Goal: Task Accomplishment & Management: Use online tool/utility

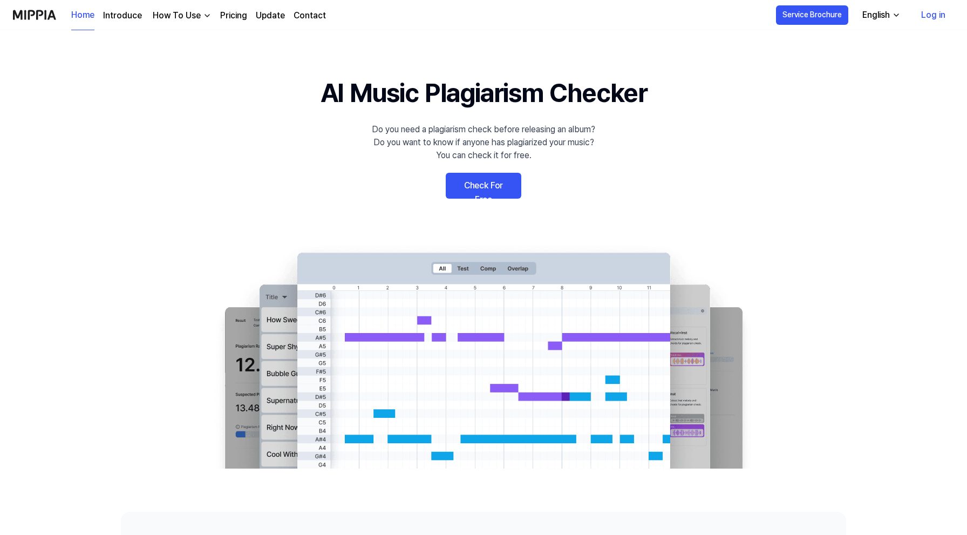
click at [475, 181] on link "Check For Free" at bounding box center [484, 186] width 76 height 26
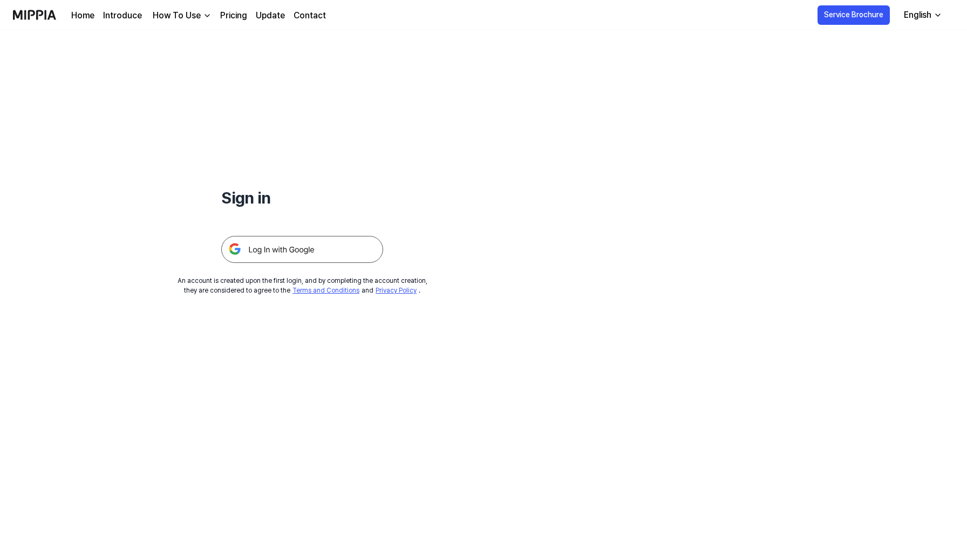
click at [483, 189] on div "Sign in An account is created upon the first login, and by completing the accou…" at bounding box center [302, 162] width 604 height 265
click at [321, 255] on img at bounding box center [302, 249] width 162 height 27
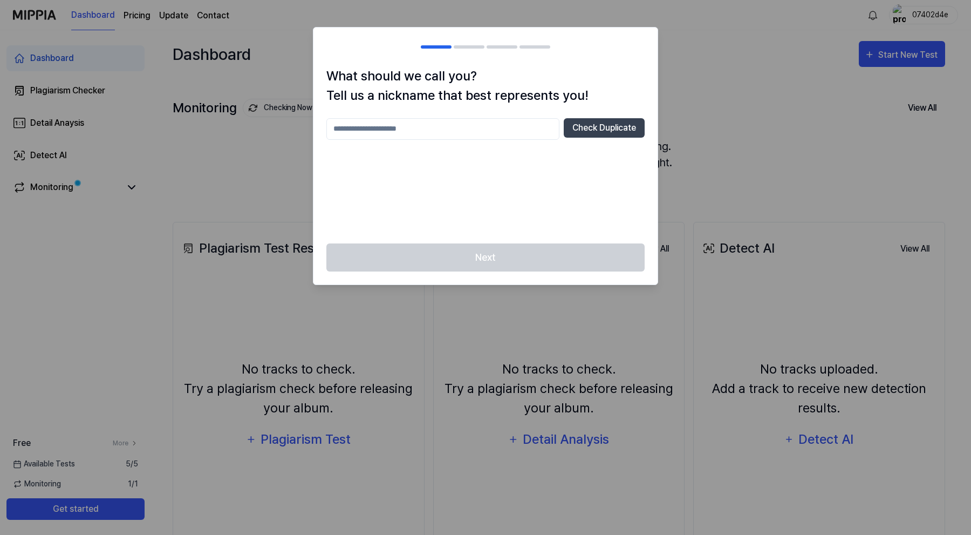
click at [479, 117] on div "What should we call you? Tell us a nickname that best represents you! Check Dup…" at bounding box center [485, 154] width 344 height 177
click at [479, 127] on input "text" at bounding box center [442, 129] width 233 height 22
type input "*********"
click at [578, 126] on button "Check Duplicate" at bounding box center [604, 127] width 81 height 19
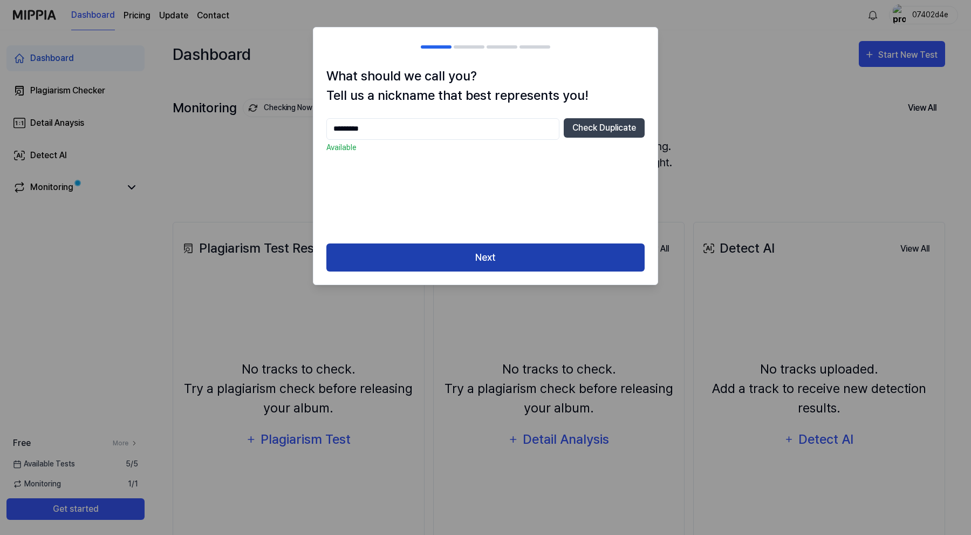
click at [489, 251] on button "Next" at bounding box center [485, 257] width 318 height 29
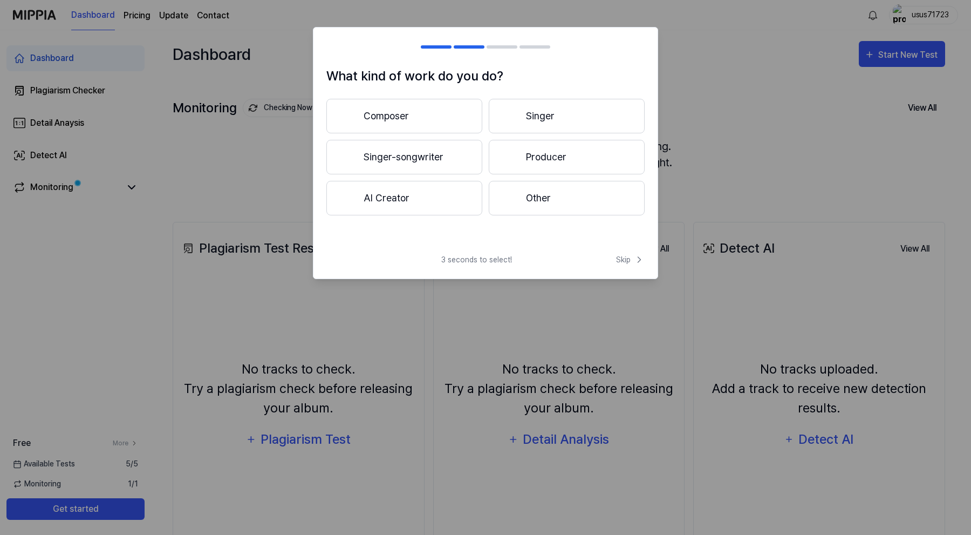
click at [522, 161] on button "Producer" at bounding box center [567, 157] width 156 height 35
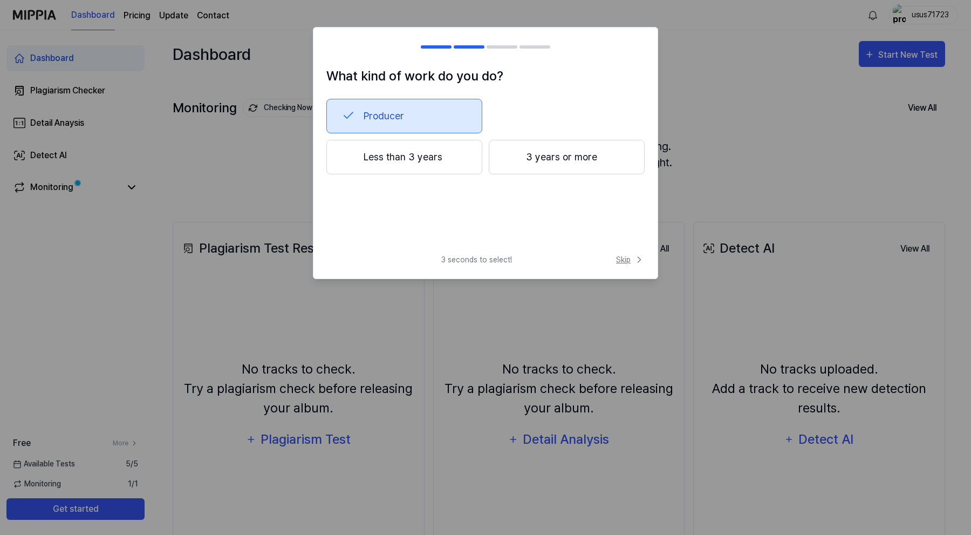
click at [636, 261] on icon at bounding box center [639, 259] width 11 height 11
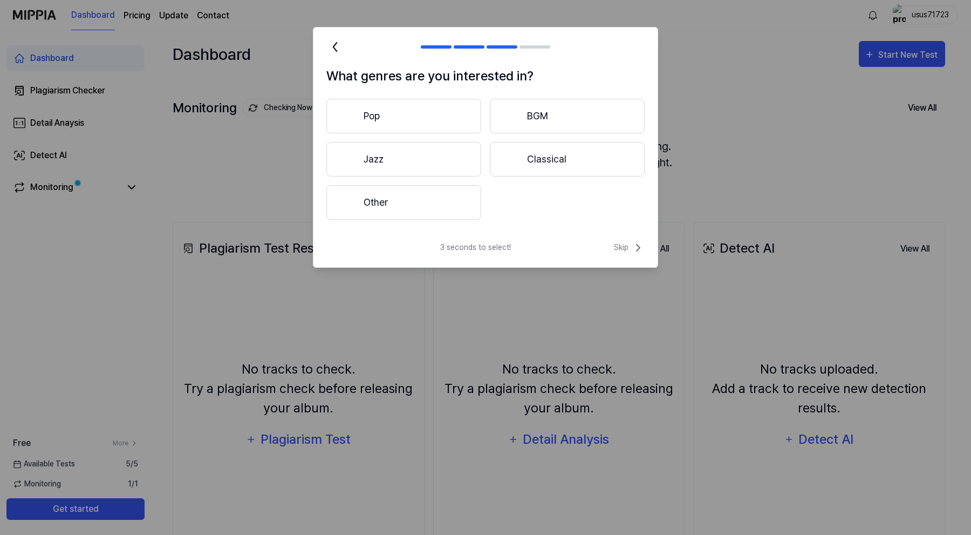
click at [404, 112] on button "Pop" at bounding box center [403, 116] width 155 height 35
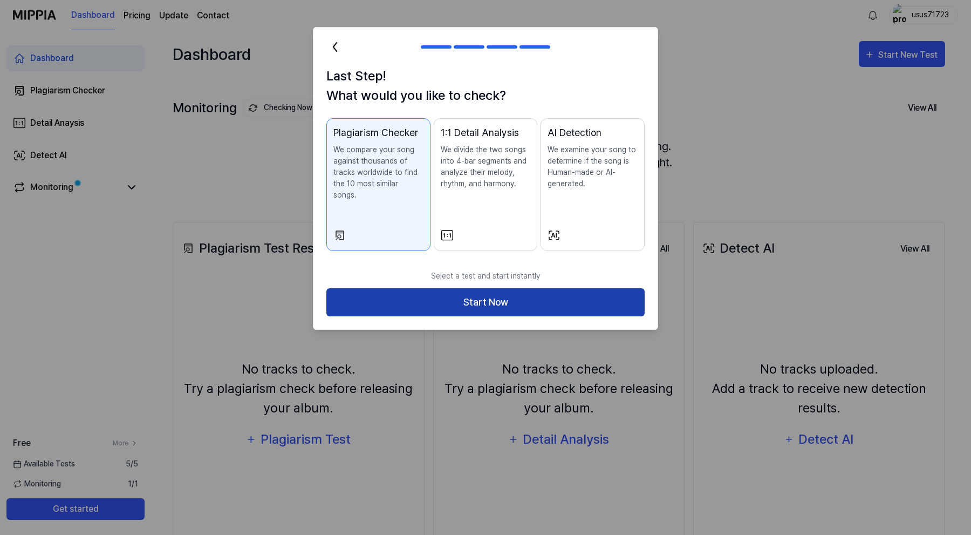
click at [551, 291] on button "Start Now" at bounding box center [485, 302] width 318 height 29
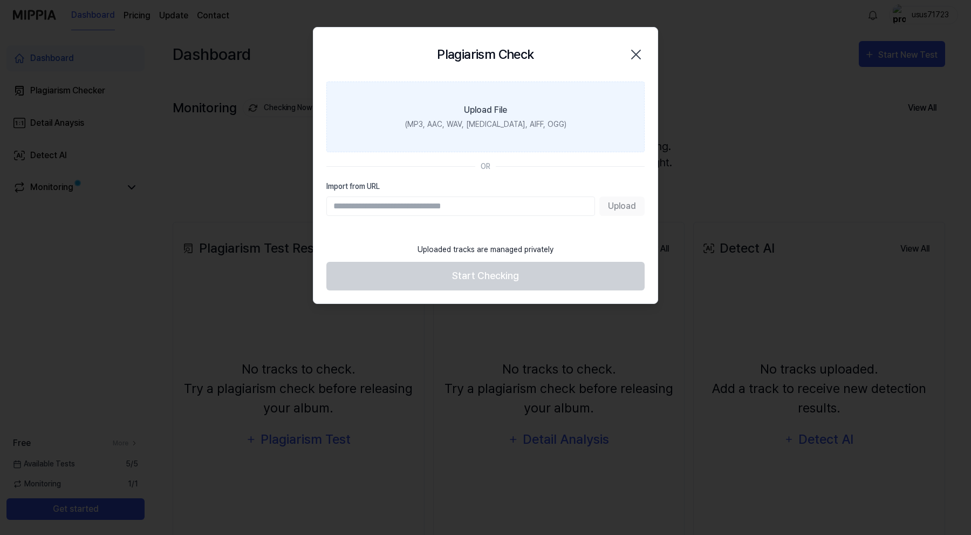
click at [515, 127] on div "(MP3, AAC, WAV, [MEDICAL_DATA], AIFF, OGG)" at bounding box center [485, 124] width 161 height 11
click at [0, 0] on input "Upload File (MP3, AAC, WAV, [MEDICAL_DATA], AIFF, OGG)" at bounding box center [0, 0] width 0 height 0
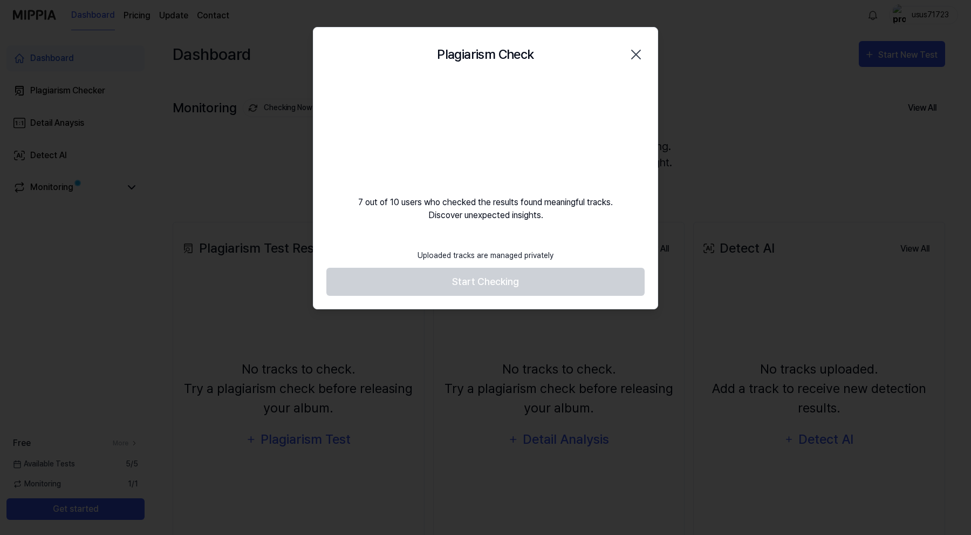
click at [490, 282] on footer "Uploaded tracks are managed privately Start Checking" at bounding box center [485, 269] width 318 height 53
drag, startPoint x: 454, startPoint y: 125, endPoint x: 551, endPoint y: 229, distance: 142.0
click at [554, 229] on div "Plagiarism Check Close 7 out of 10 users who checked the results found meaningf…" at bounding box center [485, 168] width 345 height 283
click at [535, 258] on div "Uploaded tracks are managed privately" at bounding box center [485, 255] width 149 height 24
click at [503, 284] on footer "Uploaded tracks are managed privately Start Checking" at bounding box center [485, 269] width 318 height 53
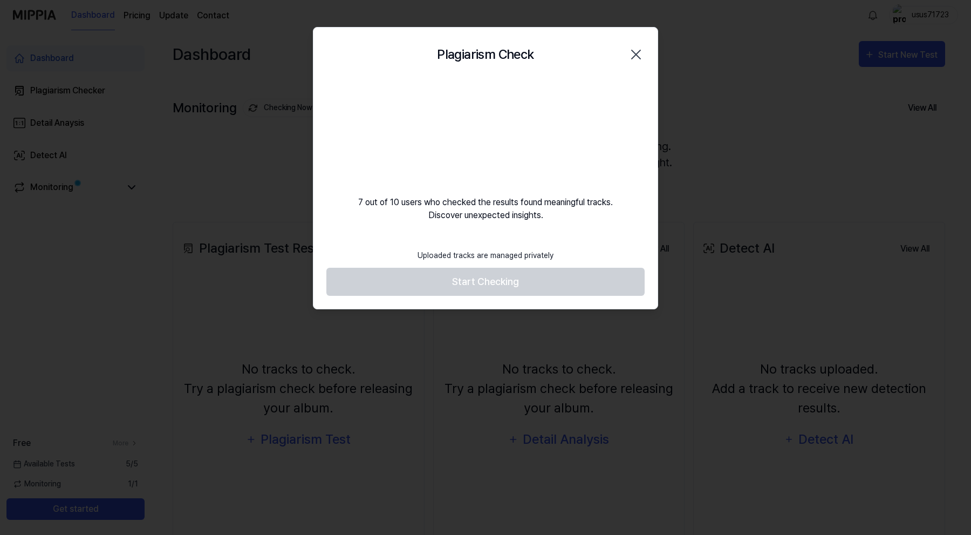
click at [503, 284] on body "Dashboard Pricing Update Contact usus71723 Dashboard Plagiarism Checker Detail …" at bounding box center [483, 267] width 967 height 535
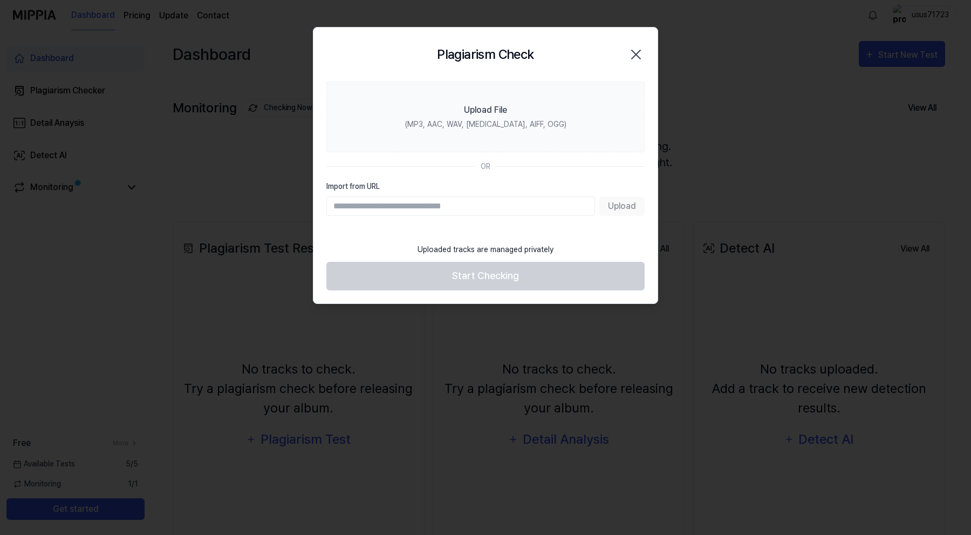
click at [503, 284] on div at bounding box center [485, 267] width 971 height 535
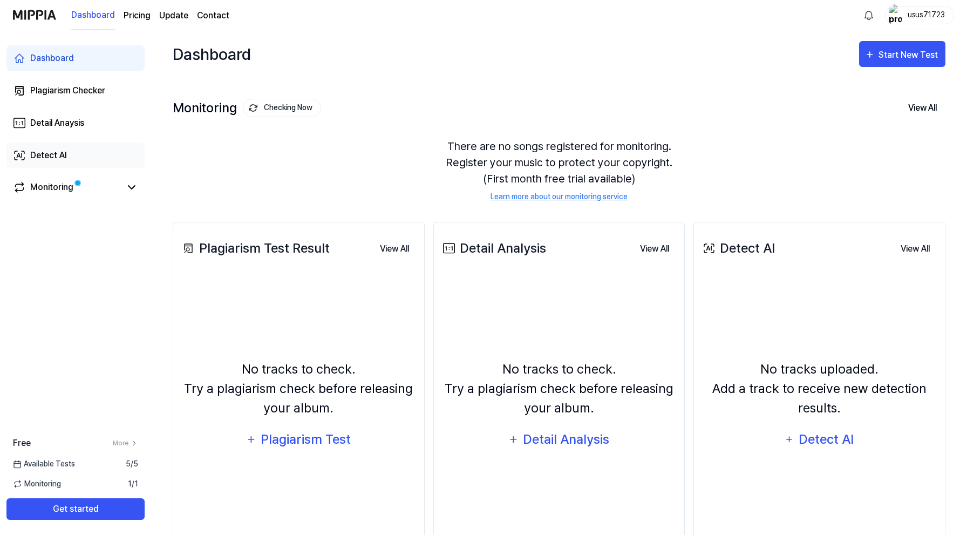
click at [71, 153] on link "Detect AI" at bounding box center [75, 155] width 138 height 26
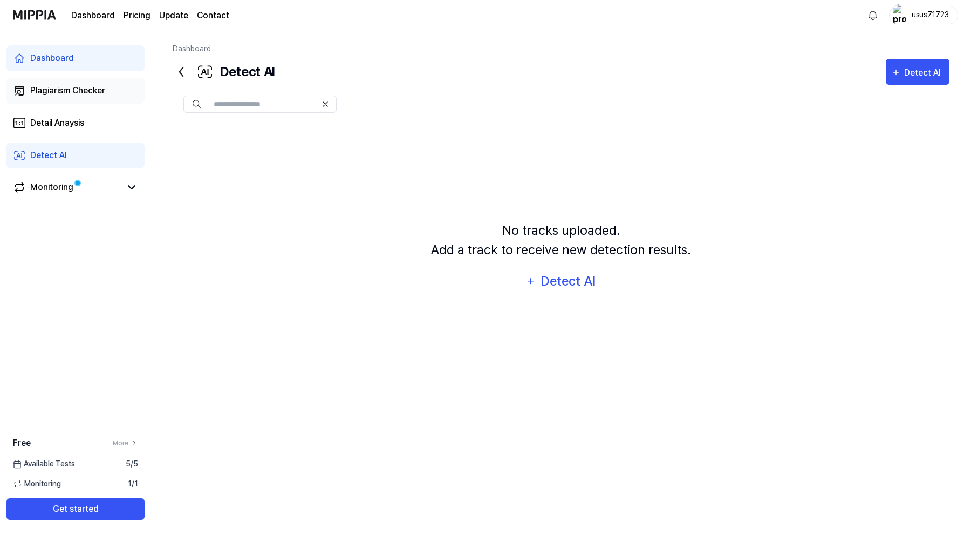
click at [86, 91] on div "Plagiarism Checker" at bounding box center [67, 90] width 75 height 13
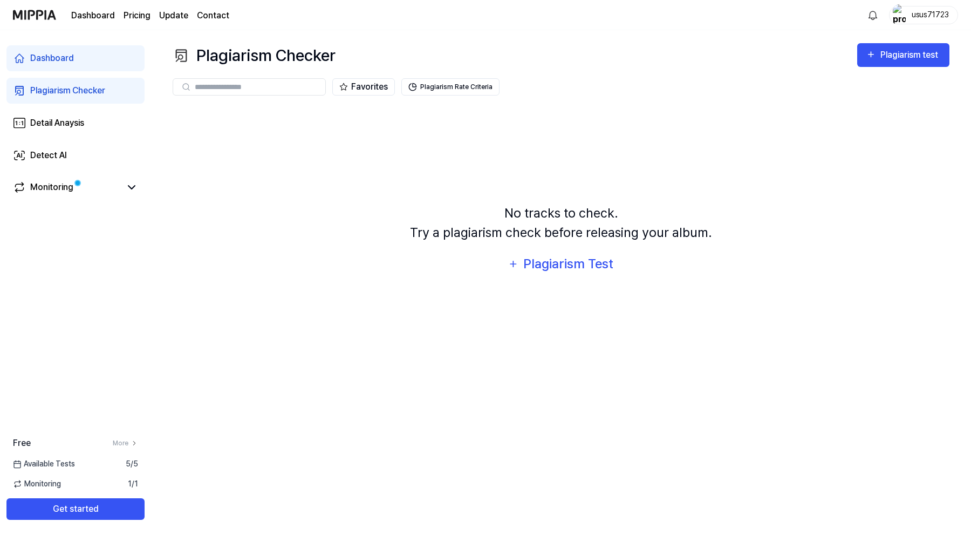
click at [83, 59] on link "Dashboard" at bounding box center [75, 58] width 138 height 26
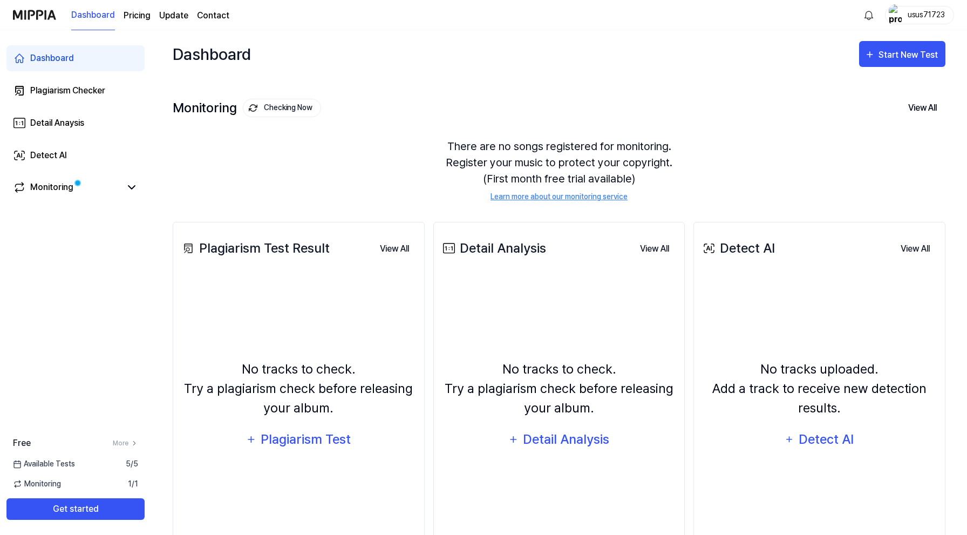
click at [83, 63] on link "Dashboard" at bounding box center [75, 58] width 138 height 26
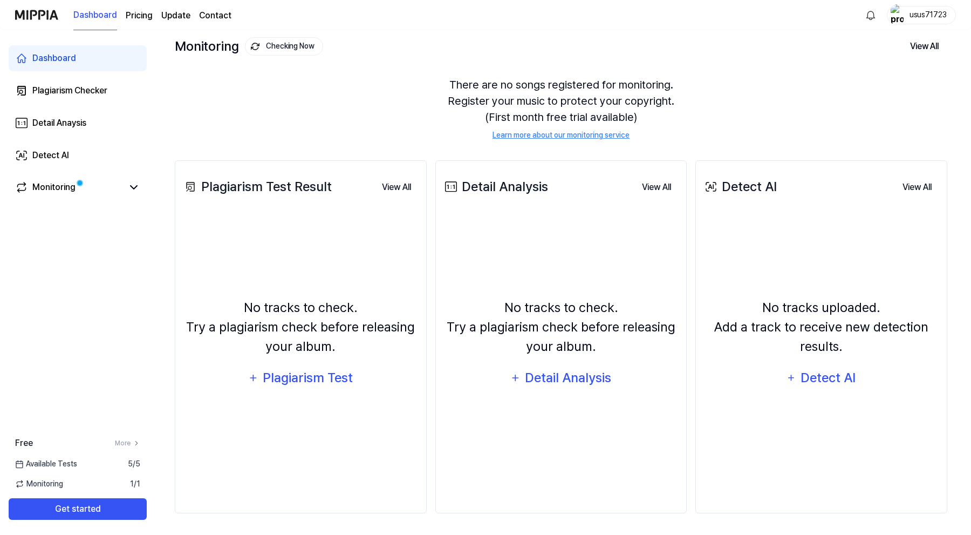
scroll to position [62, 0]
click at [835, 377] on div "Detect AI" at bounding box center [826, 377] width 58 height 21
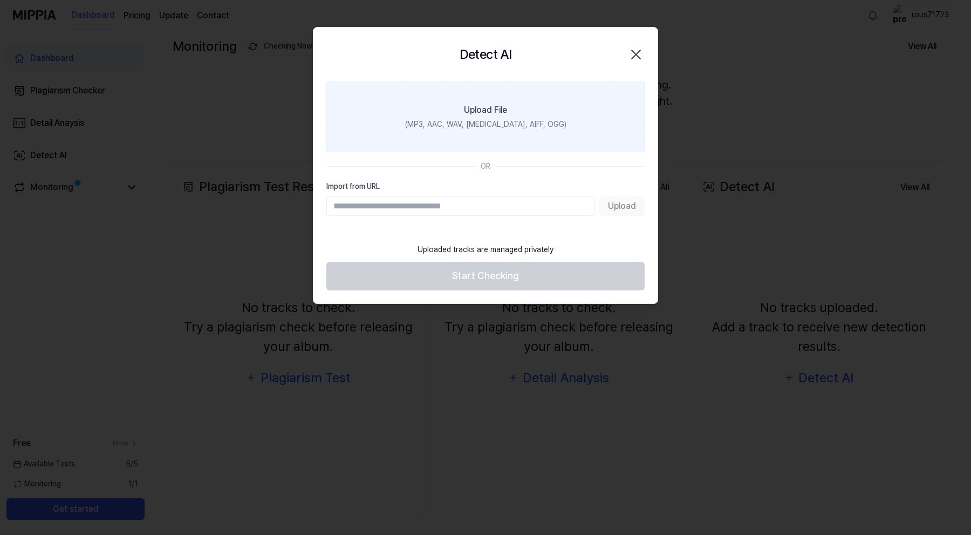
click at [518, 105] on label "Upload File (MP3, AAC, WAV, [MEDICAL_DATA], AIFF, OGG)" at bounding box center [485, 116] width 318 height 71
click at [0, 0] on input "Upload File (MP3, AAC, WAV, [MEDICAL_DATA], AIFF, OGG)" at bounding box center [0, 0] width 0 height 0
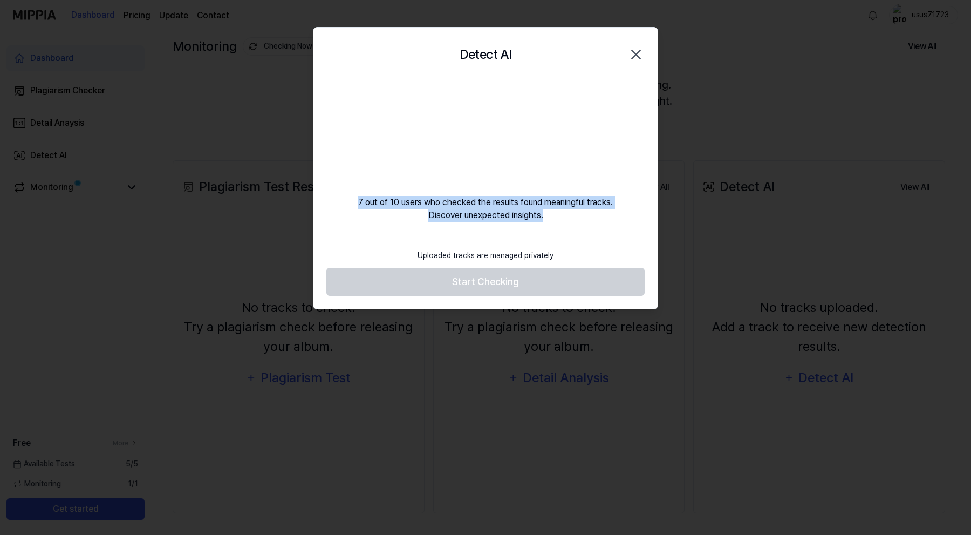
drag, startPoint x: 548, startPoint y: 216, endPoint x: 349, endPoint y: 196, distance: 200.1
click at [349, 196] on div "7 out of 10 users who checked the results found meaningful tracks. Discover une…" at bounding box center [485, 151] width 344 height 140
click at [446, 211] on div "7 out of 10 users who checked the results found meaningful tracks. Discover une…" at bounding box center [485, 151] width 344 height 140
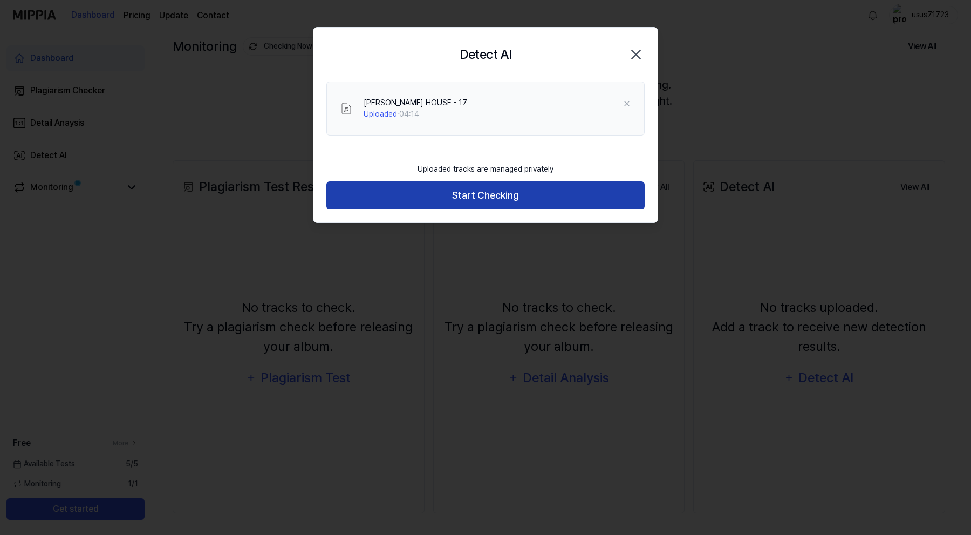
click at [487, 198] on button "Start Checking" at bounding box center [485, 195] width 318 height 29
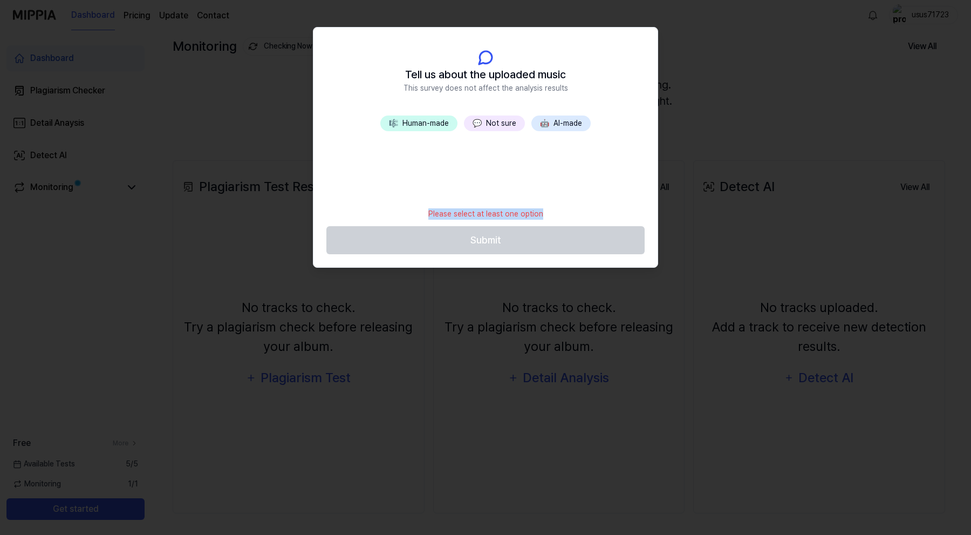
drag, startPoint x: 430, startPoint y: 214, endPoint x: 550, endPoint y: 214, distance: 120.3
click at [550, 214] on footer "Please select at least one option Submit" at bounding box center [485, 228] width 318 height 53
click at [546, 127] on span "🤖" at bounding box center [544, 123] width 9 height 9
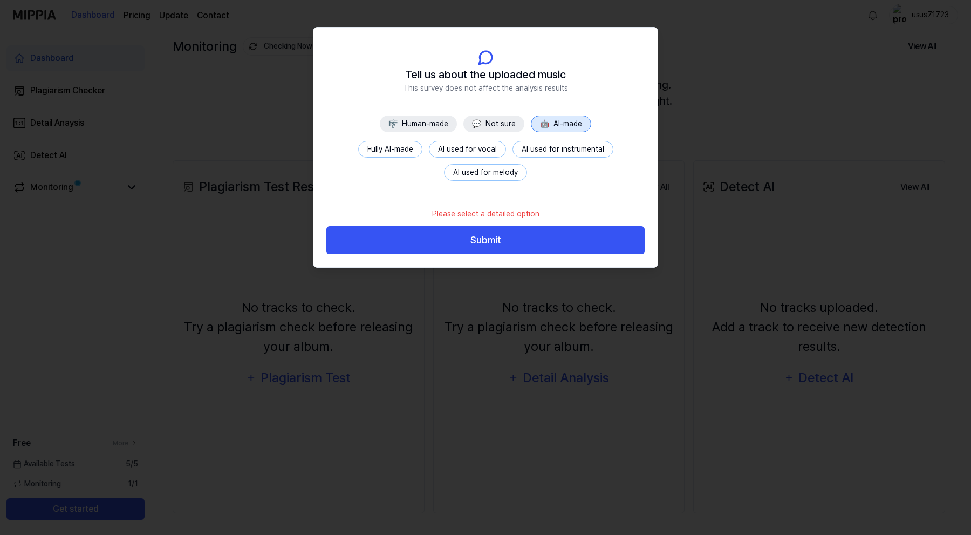
click at [421, 120] on button "🎼 Human-made" at bounding box center [418, 123] width 77 height 17
click at [405, 149] on button "All human-made" at bounding box center [390, 149] width 74 height 17
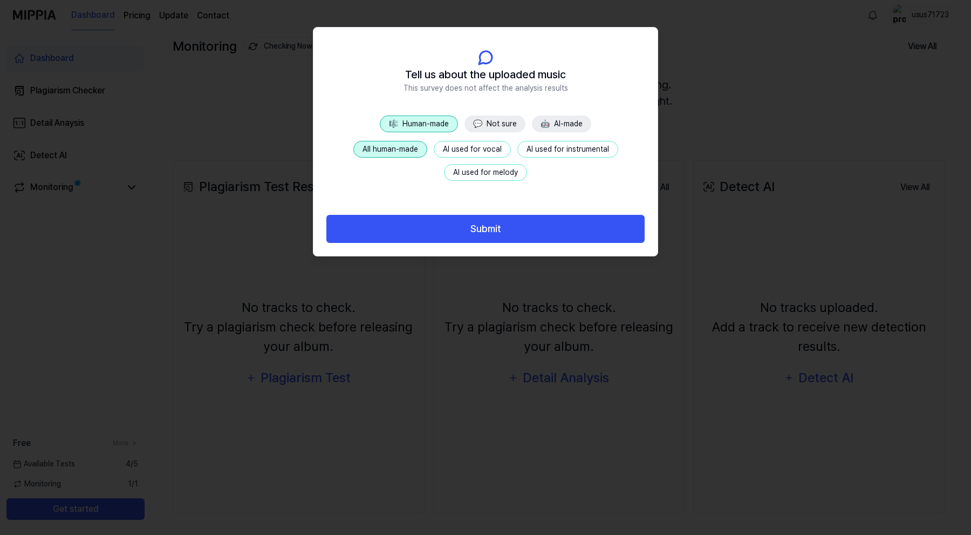
click at [459, 148] on button "AI used for vocal" at bounding box center [472, 149] width 77 height 17
click at [553, 148] on button "AI used for instrumental" at bounding box center [567, 149] width 101 height 17
click at [485, 161] on div "All human-made AI used for vocal AI used for instrumental AI used for melody" at bounding box center [485, 161] width 318 height 40
click at [485, 166] on button "AI used for melody" at bounding box center [485, 172] width 83 height 17
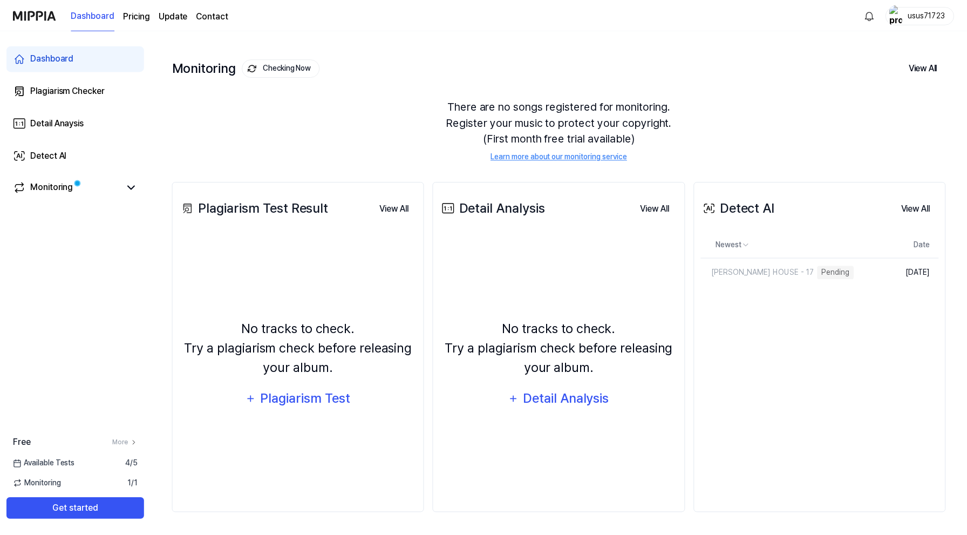
scroll to position [40, 0]
click at [762, 338] on div "Detect AI View All Detect AI Newest Date [PERSON_NAME] MAKHATAY HOUSE - 17 Pend…" at bounding box center [819, 347] width 252 height 331
click at [761, 275] on div "[PERSON_NAME] HOUSE - 17" at bounding box center [745, 272] width 91 height 11
drag, startPoint x: 802, startPoint y: 272, endPoint x: 817, endPoint y: 272, distance: 15.1
click at [817, 272] on div "Pending" at bounding box center [812, 272] width 37 height 13
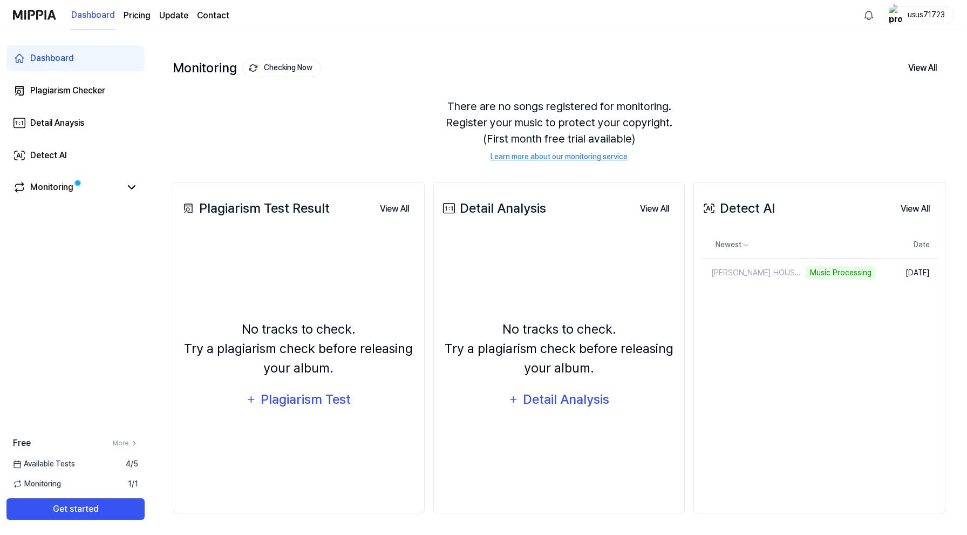
click at [864, 335] on div "Detect AI View All Detect AI Newest Date [PERSON_NAME] MAKHATAY HOUSE - 17 Musi…" at bounding box center [819, 347] width 252 height 331
click at [827, 370] on div "Detect AI View All Detect AI Newest Date [PERSON_NAME] MAKHATAY HOUSE - 17 Musi…" at bounding box center [819, 347] width 252 height 331
click at [770, 268] on div "[PERSON_NAME] HOUSE - 17" at bounding box center [757, 272] width 114 height 11
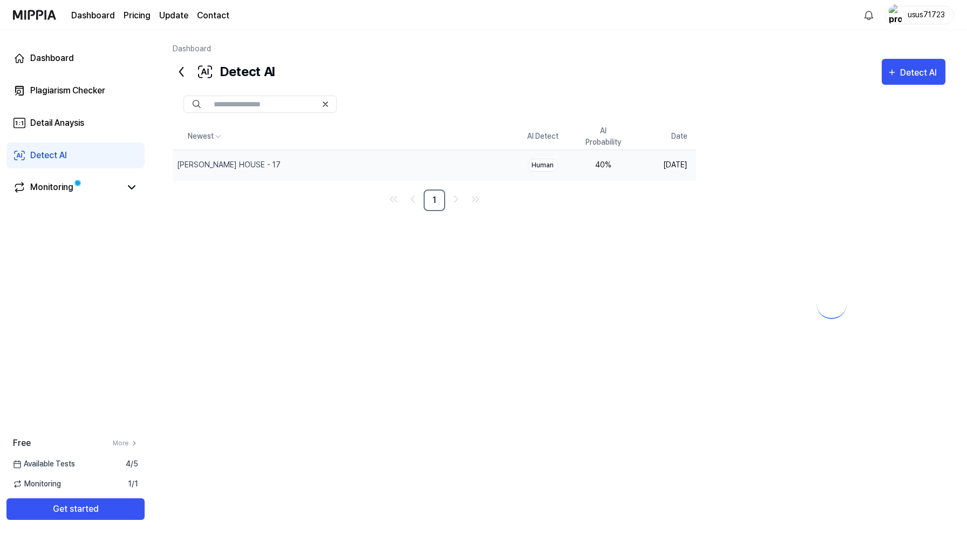
scroll to position [0, 0]
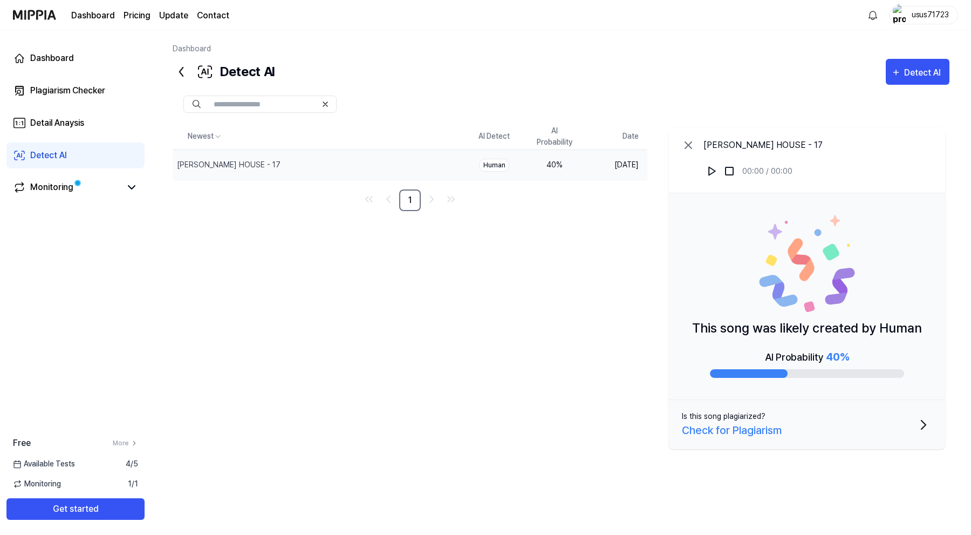
drag, startPoint x: 695, startPoint y: 327, endPoint x: 910, endPoint y: 334, distance: 215.4
click at [910, 334] on p "This song was likely created by Human" at bounding box center [807, 327] width 230 height 19
drag, startPoint x: 910, startPoint y: 334, endPoint x: 709, endPoint y: 332, distance: 200.7
click at [709, 332] on p "This song was likely created by Human" at bounding box center [807, 327] width 230 height 19
drag, startPoint x: 701, startPoint y: 331, endPoint x: 781, endPoint y: 329, distance: 80.4
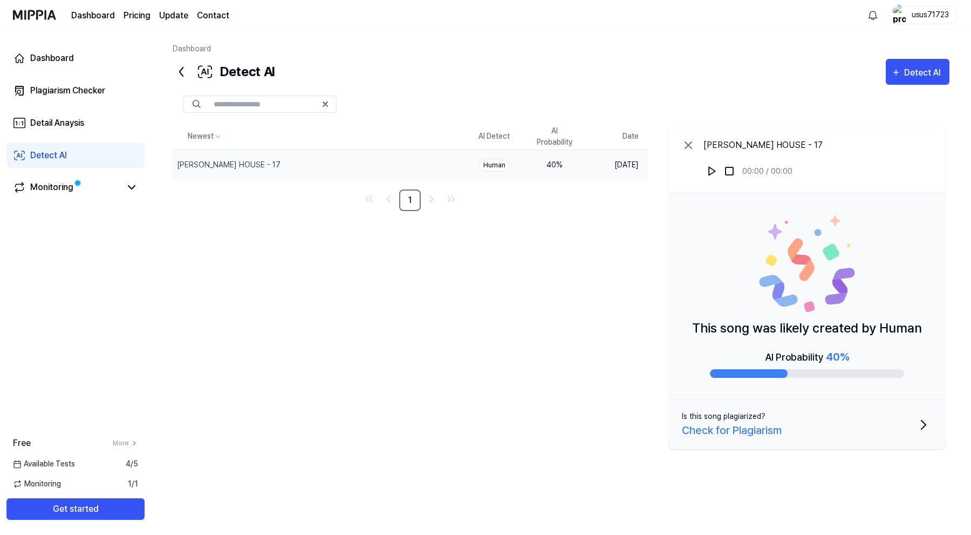
click at [781, 329] on p "This song was likely created by Human" at bounding box center [807, 327] width 230 height 19
click at [540, 361] on div "Newest AI Detect AI Probability Date [PERSON_NAME] MAKHATAY HOUSE - 17 Delete H…" at bounding box center [561, 297] width 777 height 347
click at [180, 71] on icon at bounding box center [181, 71] width 3 height 9
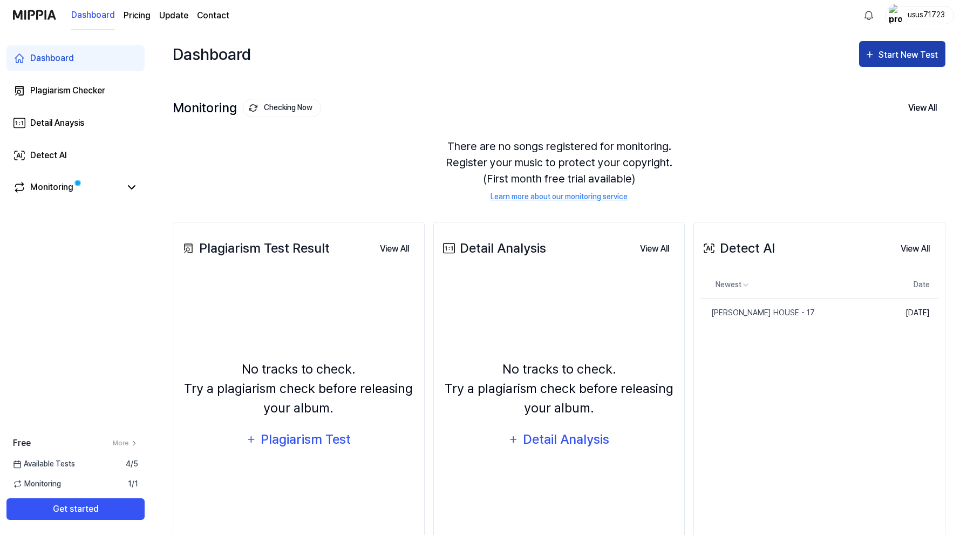
click at [893, 58] on div "Start New Test" at bounding box center [909, 55] width 62 height 14
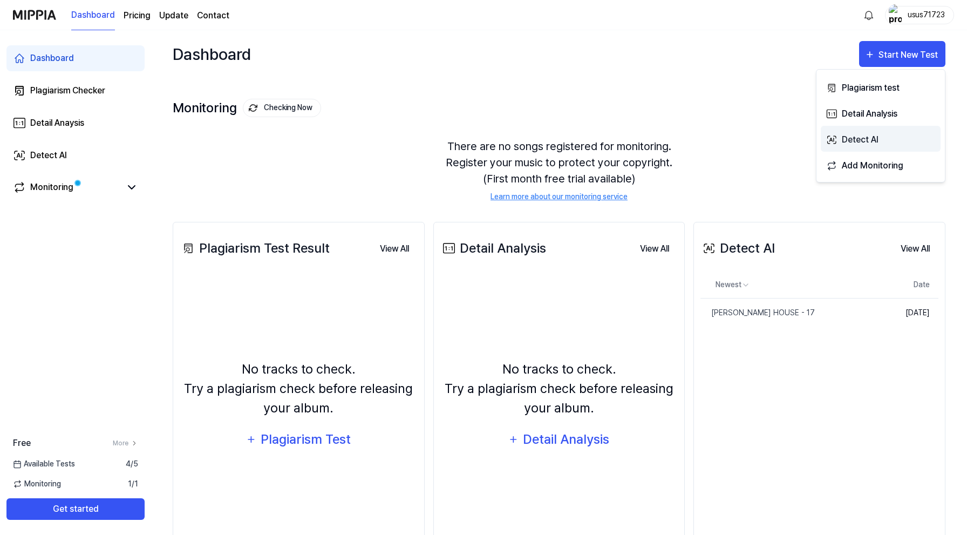
click at [859, 140] on div "Detect AI" at bounding box center [889, 140] width 94 height 14
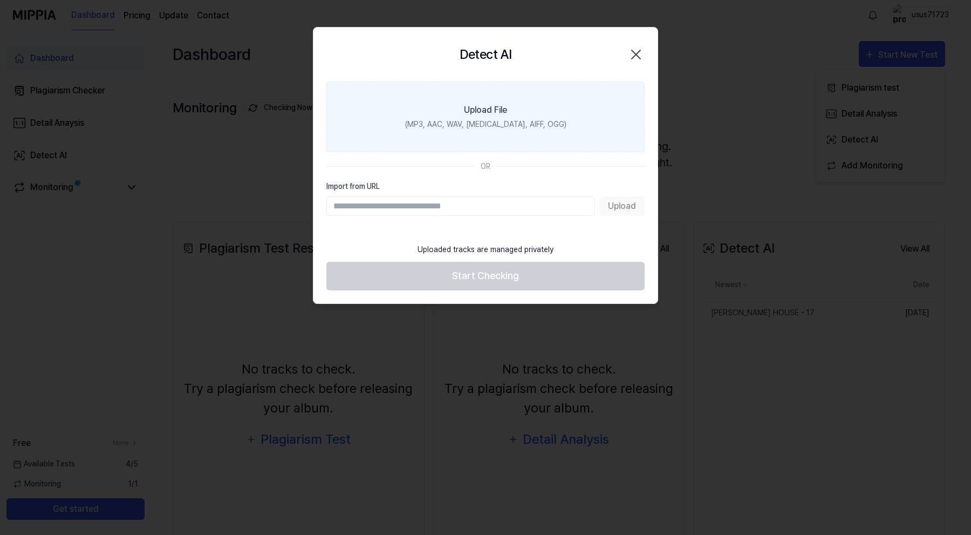
click at [452, 81] on label "Upload File (MP3, AAC, WAV, [MEDICAL_DATA], AIFF, OGG)" at bounding box center [485, 116] width 318 height 71
click at [0, 0] on input "Upload File (MP3, AAC, WAV, [MEDICAL_DATA], AIFF, OGG)" at bounding box center [0, 0] width 0 height 0
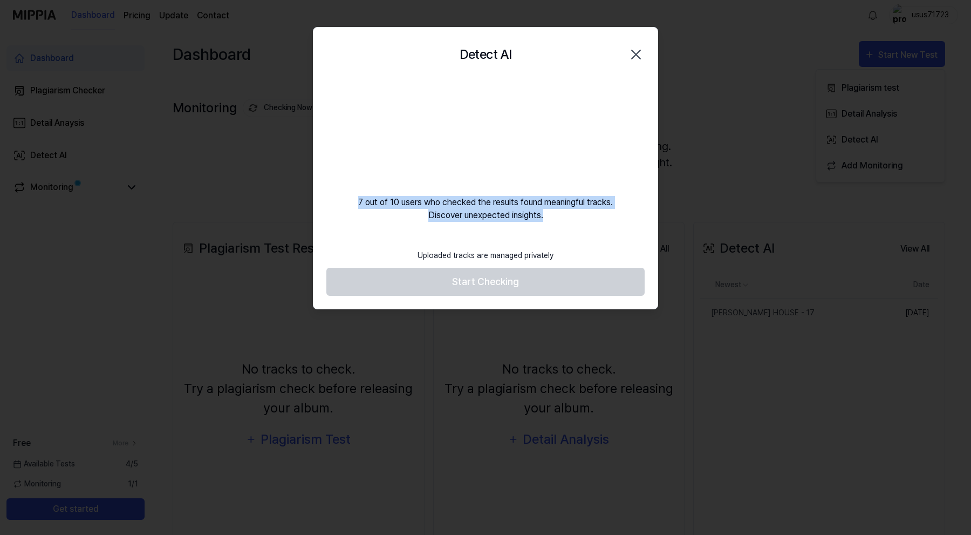
drag, startPoint x: 545, startPoint y: 217, endPoint x: 358, endPoint y: 201, distance: 187.3
click at [358, 201] on div "7 out of 10 users who checked the results found meaningful tracks. Discover une…" at bounding box center [485, 151] width 344 height 140
drag, startPoint x: 358, startPoint y: 201, endPoint x: 613, endPoint y: 214, distance: 255.0
click at [613, 214] on div "7 out of 10 users who checked the results found meaningful tracks. Discover une…" at bounding box center [485, 151] width 344 height 140
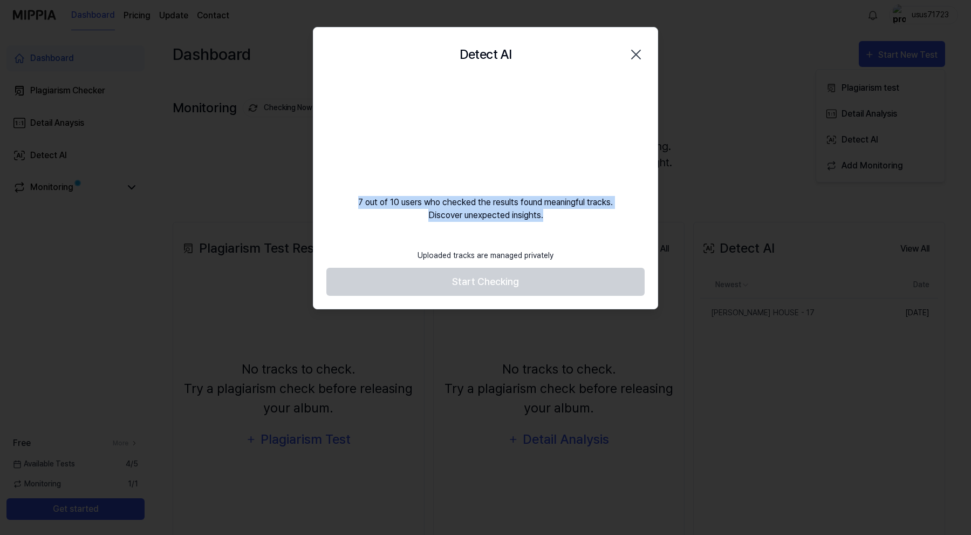
click at [613, 214] on div "7 out of 10 users who checked the results found meaningful tracks. Discover une…" at bounding box center [485, 151] width 344 height 140
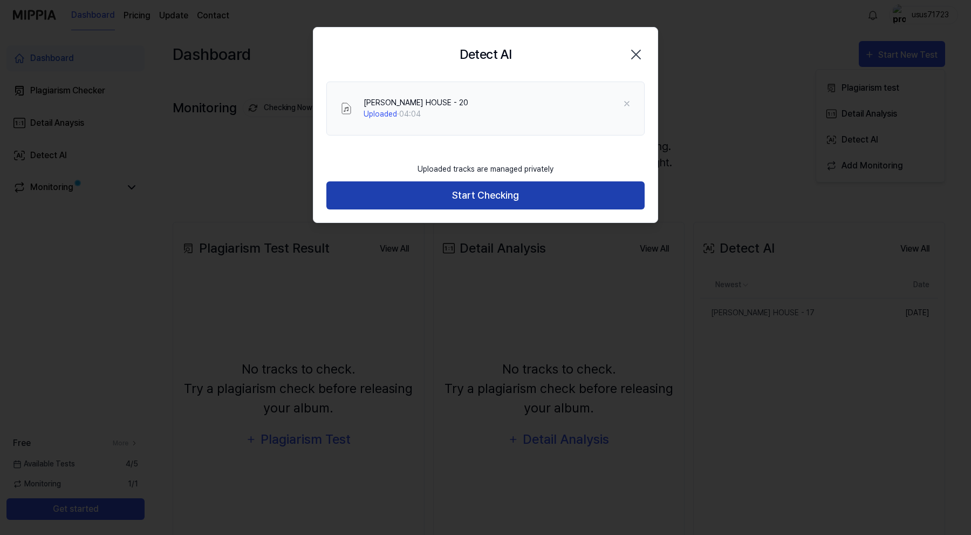
click at [525, 198] on button "Start Checking" at bounding box center [485, 195] width 318 height 29
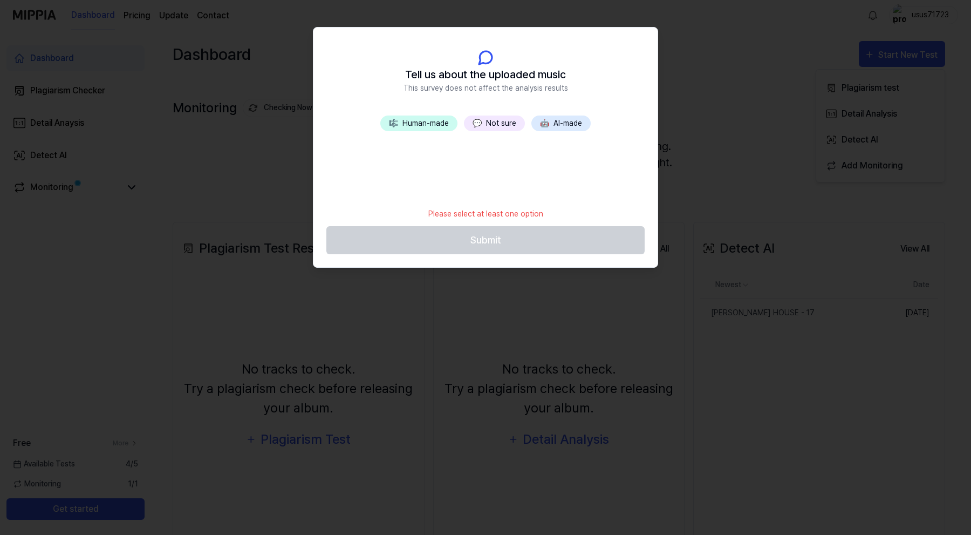
click at [565, 122] on button "🤖 AI-made" at bounding box center [560, 123] width 59 height 16
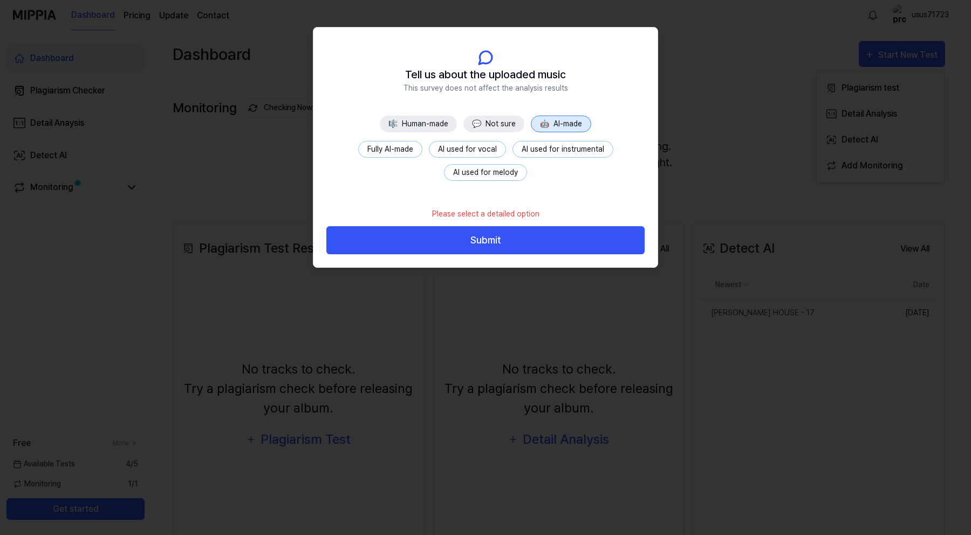
click at [402, 151] on button "Fully AI-made" at bounding box center [390, 149] width 64 height 17
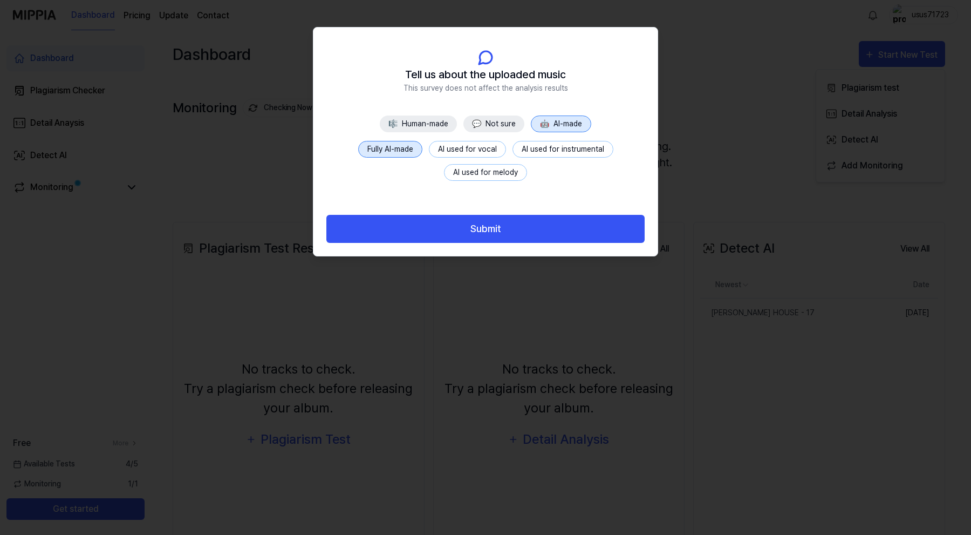
click at [484, 151] on button "AI used for vocal" at bounding box center [467, 149] width 77 height 17
click at [545, 151] on button "AI used for instrumental" at bounding box center [563, 149] width 101 height 17
click at [489, 170] on button "AI used for melody" at bounding box center [485, 172] width 83 height 17
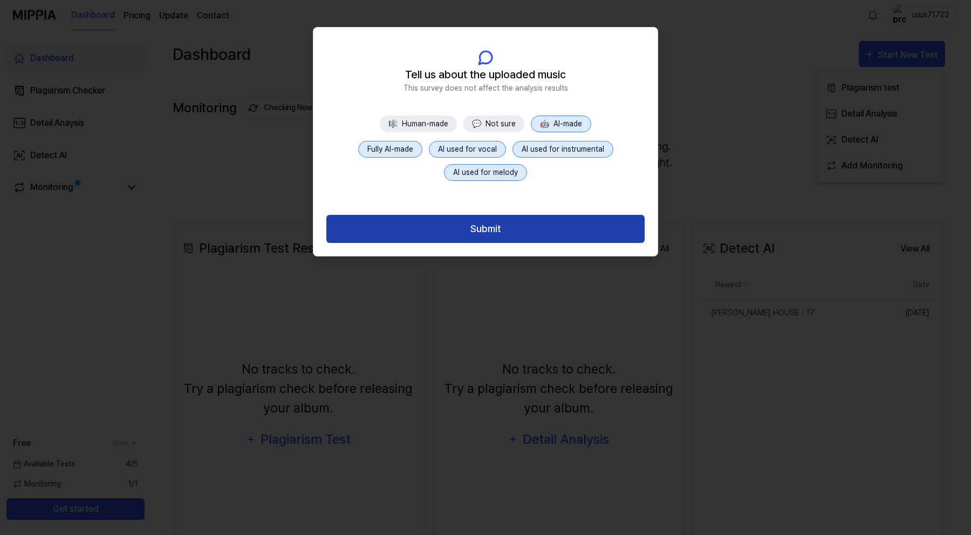
click at [499, 220] on button "Submit" at bounding box center [485, 229] width 318 height 29
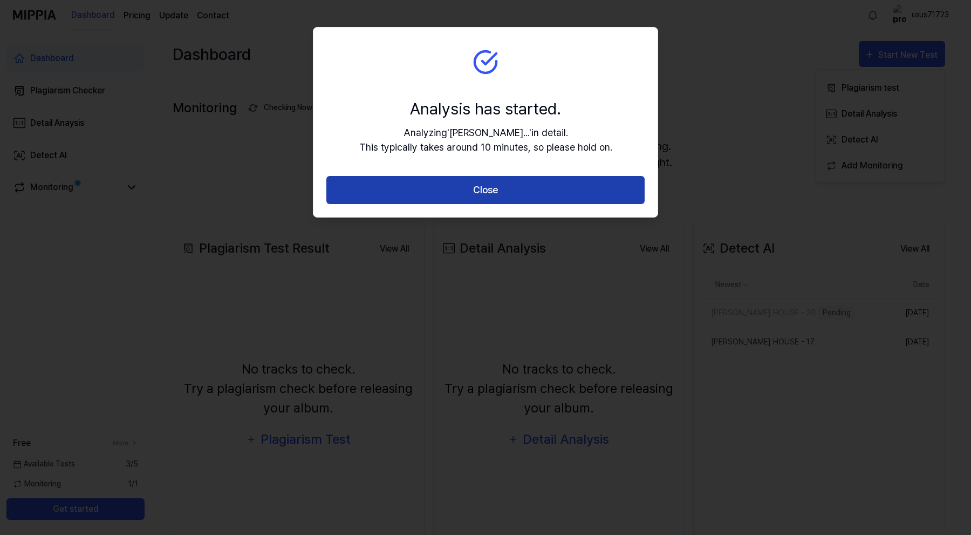
click at [569, 195] on button "Close" at bounding box center [485, 190] width 318 height 29
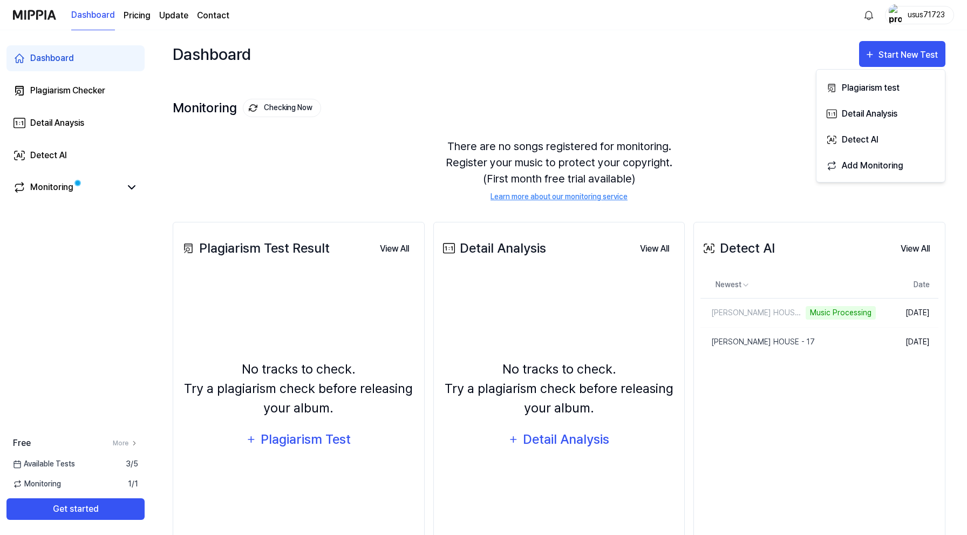
click at [824, 397] on div "Detect AI View All Detect AI Newest Date [PERSON_NAME] MAKHATAY HOUSE - 20 Musi…" at bounding box center [819, 387] width 252 height 331
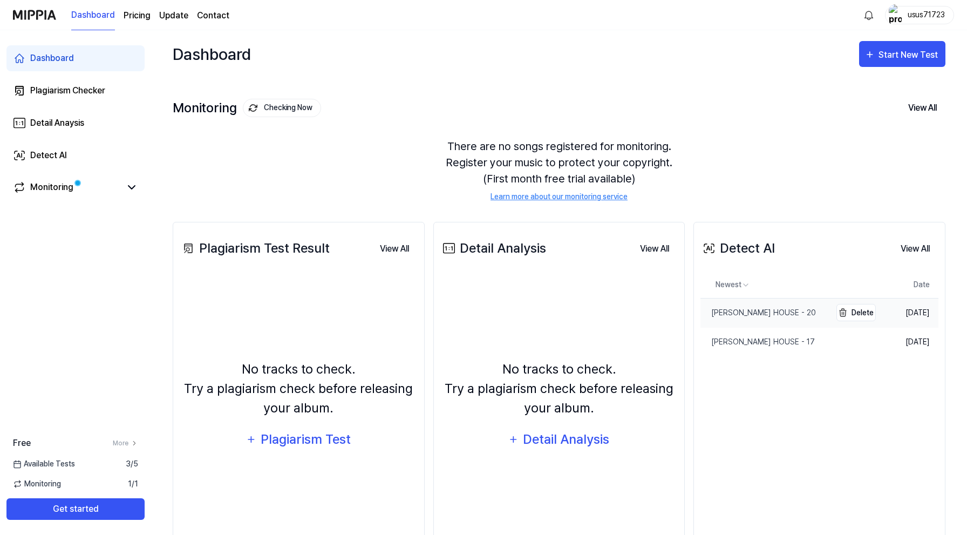
click at [797, 315] on div "[PERSON_NAME] HOUSE - 20" at bounding box center [757, 312] width 115 height 11
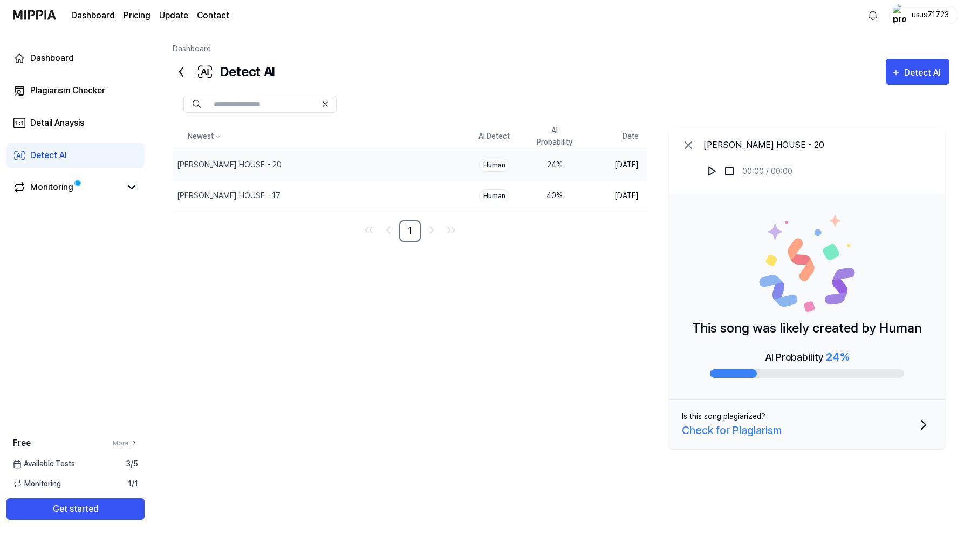
drag, startPoint x: 695, startPoint y: 326, endPoint x: 897, endPoint y: 327, distance: 201.8
click at [897, 327] on p "This song was likely created by Human" at bounding box center [807, 327] width 230 height 19
drag, startPoint x: 911, startPoint y: 329, endPoint x: 693, endPoint y: 330, distance: 218.0
click at [693, 330] on p "This song was likely created by Human" at bounding box center [807, 327] width 230 height 19
click at [577, 292] on div "Newest AI Detect AI Probability Date [PERSON_NAME] MAKHATAY HOUSE - 20 Delete H…" at bounding box center [561, 297] width 777 height 347
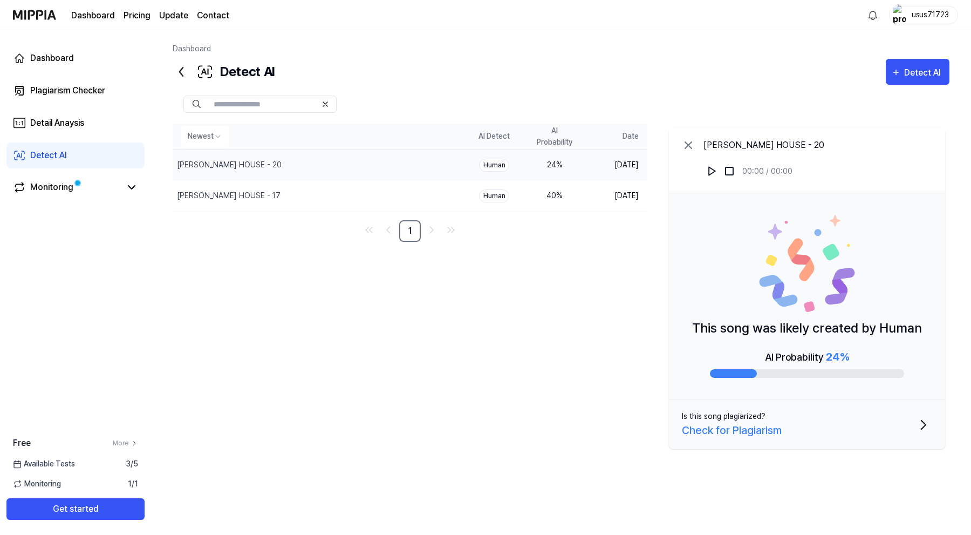
drag, startPoint x: 570, startPoint y: 224, endPoint x: 545, endPoint y: 137, distance: 90.7
click at [545, 137] on div "Newest AI Detect AI Probability Date [PERSON_NAME] MAKHATAY HOUSE - 20 Delete H…" at bounding box center [410, 183] width 475 height 118
drag, startPoint x: 545, startPoint y: 124, endPoint x: 576, endPoint y: 146, distance: 37.9
click at [577, 147] on th "AI Probability" at bounding box center [554, 137] width 60 height 26
drag, startPoint x: 572, startPoint y: 142, endPoint x: 555, endPoint y: 128, distance: 23.0
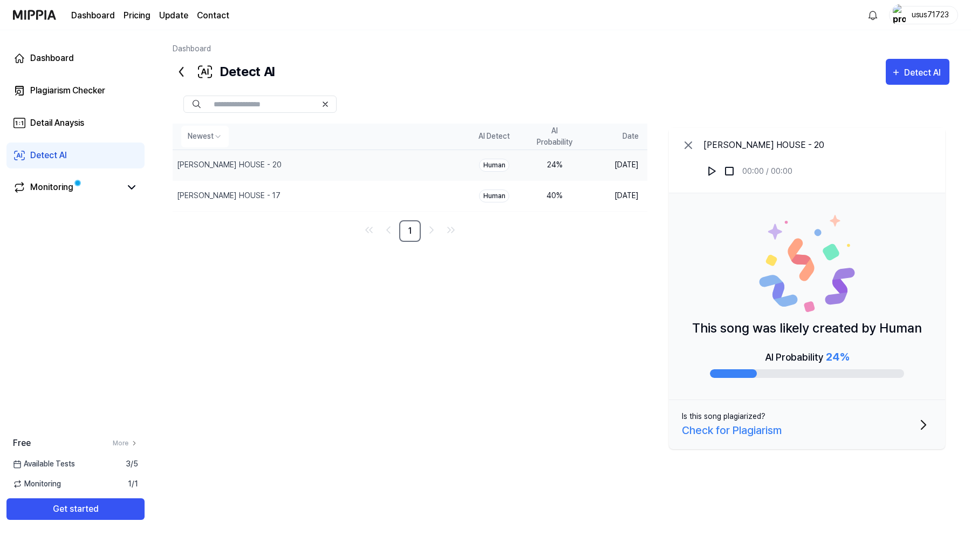
click at [553, 128] on th "AI Probability" at bounding box center [554, 137] width 60 height 26
drag, startPoint x: 555, startPoint y: 128, endPoint x: 575, endPoint y: 147, distance: 27.5
click at [575, 147] on th "AI Probability" at bounding box center [554, 137] width 60 height 26
click at [572, 142] on th "AI Probability" at bounding box center [554, 137] width 60 height 26
drag, startPoint x: 572, startPoint y: 142, endPoint x: 533, endPoint y: 127, distance: 42.4
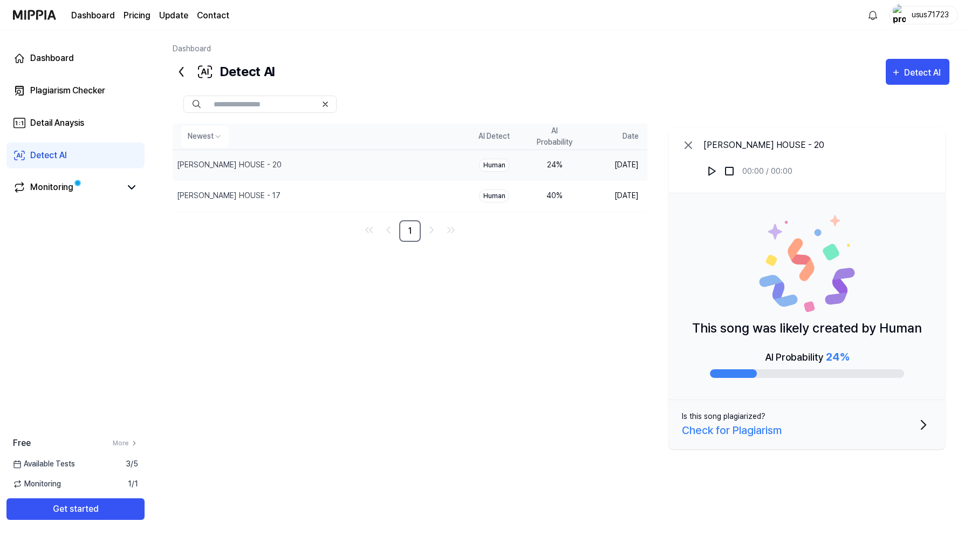
click at [533, 127] on th "AI Probability" at bounding box center [554, 137] width 60 height 26
click at [181, 72] on icon at bounding box center [181, 71] width 17 height 17
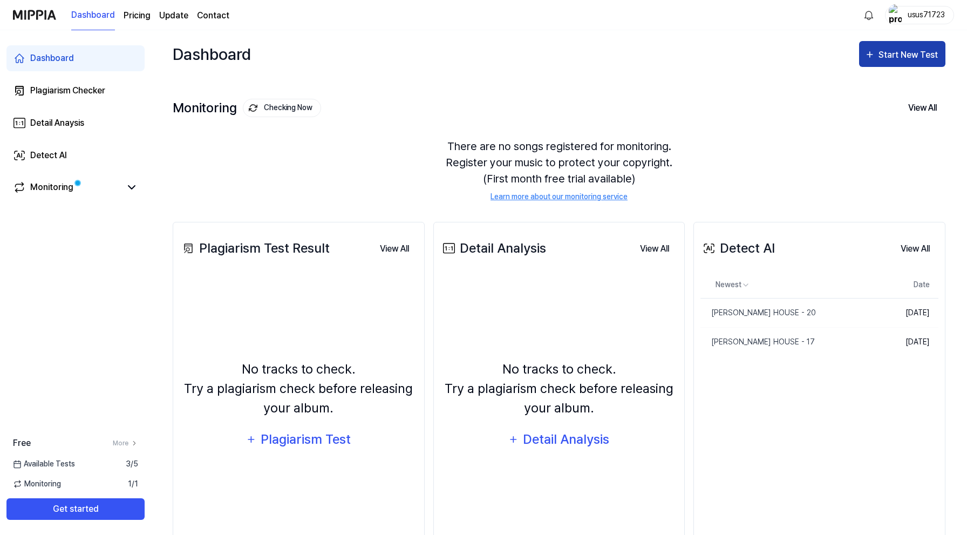
click at [878, 62] on button "Start New Test" at bounding box center [902, 54] width 86 height 26
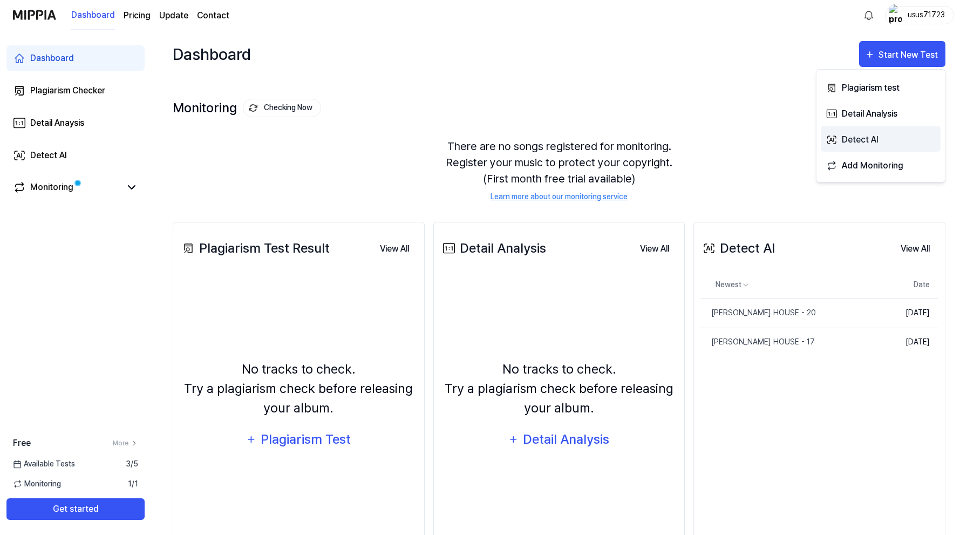
click at [878, 139] on div "Detect AI" at bounding box center [889, 140] width 94 height 14
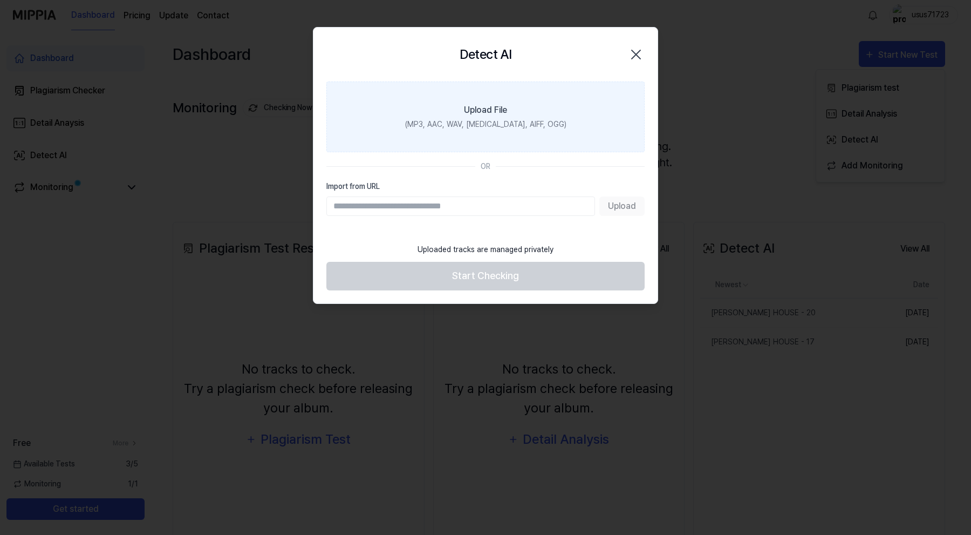
click at [466, 117] on label "Upload File (MP3, AAC, WAV, [MEDICAL_DATA], AIFF, OGG)" at bounding box center [485, 116] width 318 height 71
click at [0, 0] on input "Upload File (MP3, AAC, WAV, [MEDICAL_DATA], AIFF, OGG)" at bounding box center [0, 0] width 0 height 0
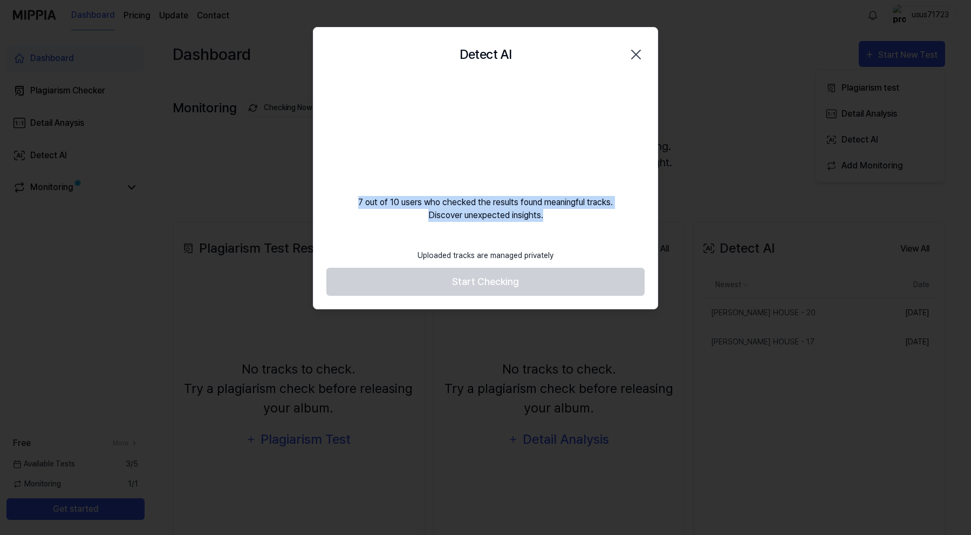
drag, startPoint x: 565, startPoint y: 215, endPoint x: 356, endPoint y: 199, distance: 209.5
click at [356, 199] on div "7 out of 10 users who checked the results found meaningful tracks. Discover une…" at bounding box center [485, 151] width 344 height 140
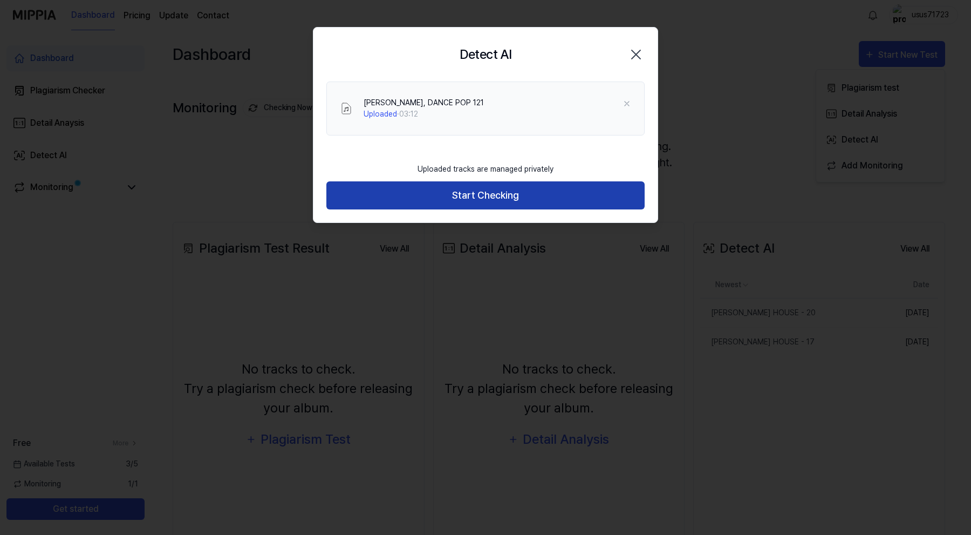
click at [476, 199] on button "Start Checking" at bounding box center [485, 195] width 318 height 29
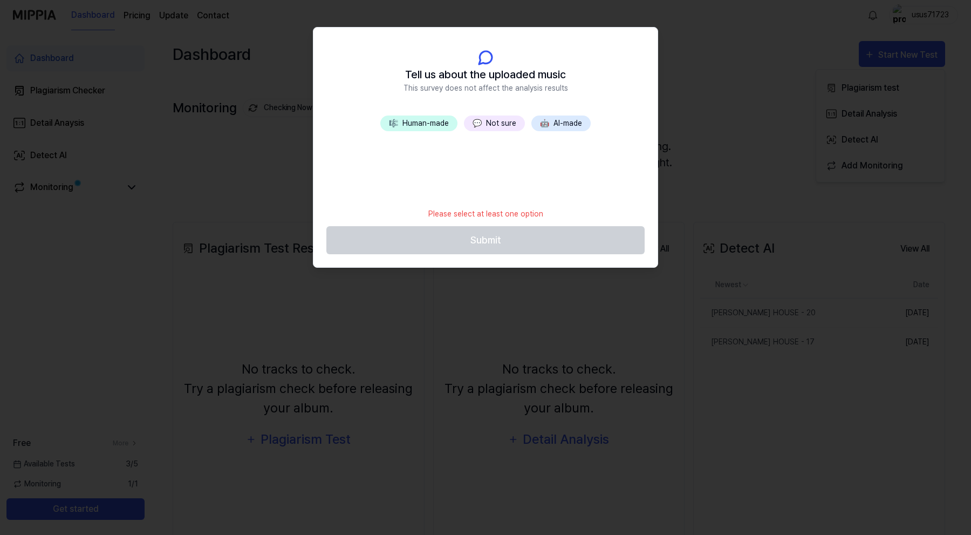
click at [428, 121] on button "🎼 Human-made" at bounding box center [418, 123] width 77 height 16
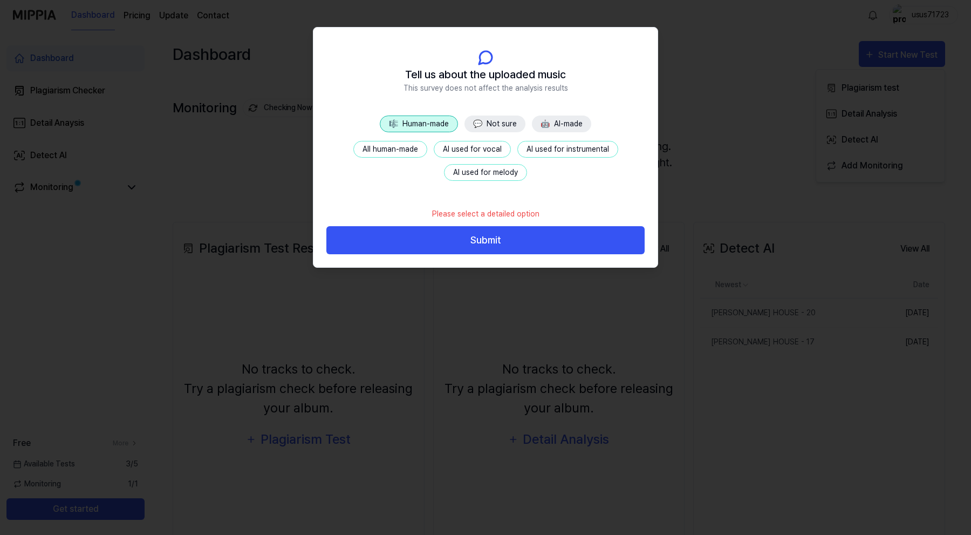
click at [401, 151] on button "All human-made" at bounding box center [390, 149] width 74 height 17
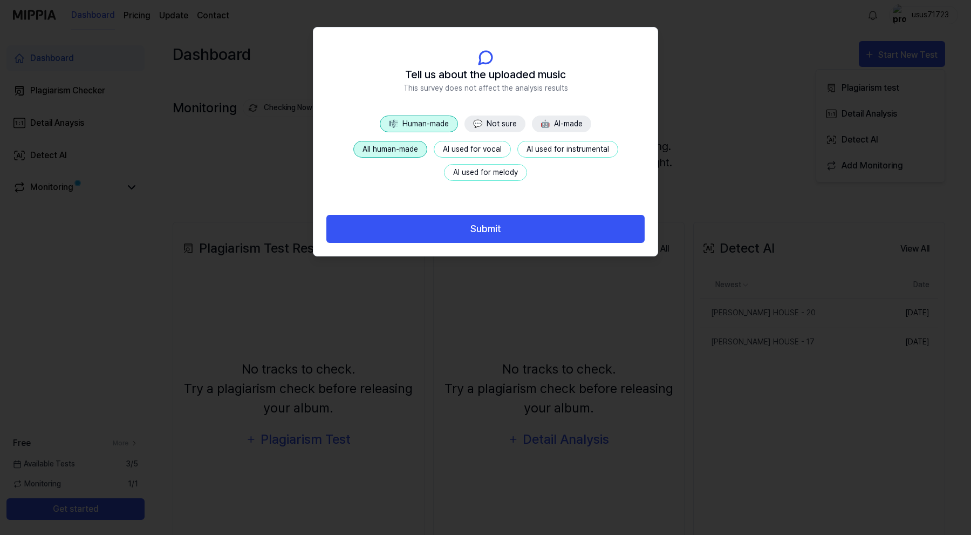
click at [482, 151] on button "AI used for vocal" at bounding box center [472, 149] width 77 height 17
click at [542, 151] on button "AI used for instrumental" at bounding box center [567, 149] width 101 height 17
click at [501, 165] on button "AI used for melody" at bounding box center [485, 172] width 83 height 17
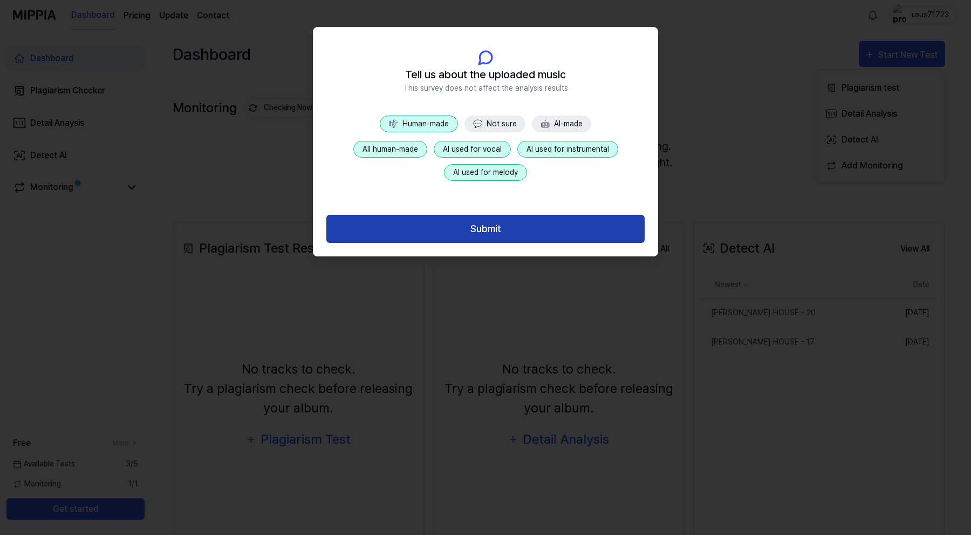
click at [502, 233] on button "Submit" at bounding box center [485, 229] width 318 height 29
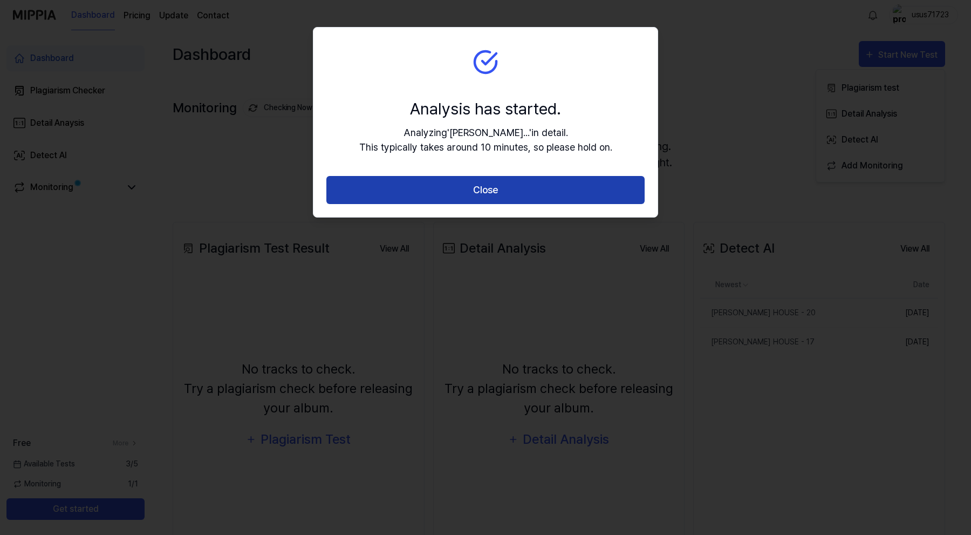
click at [497, 193] on button "Close" at bounding box center [485, 190] width 318 height 29
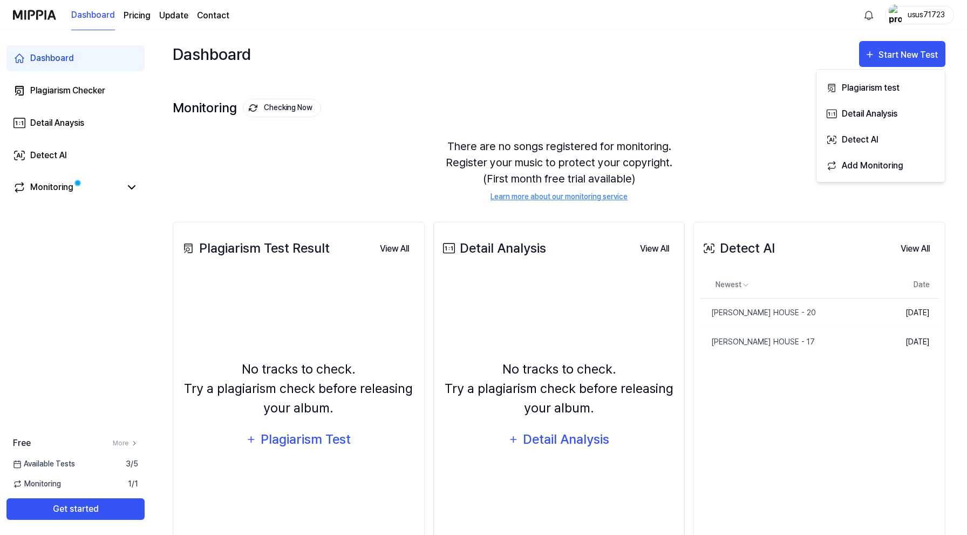
click at [792, 391] on div "Detect AI View All Detect AI Newest Date [PERSON_NAME] MAKHATAY HOUSE - 20 Dele…" at bounding box center [819, 387] width 252 height 331
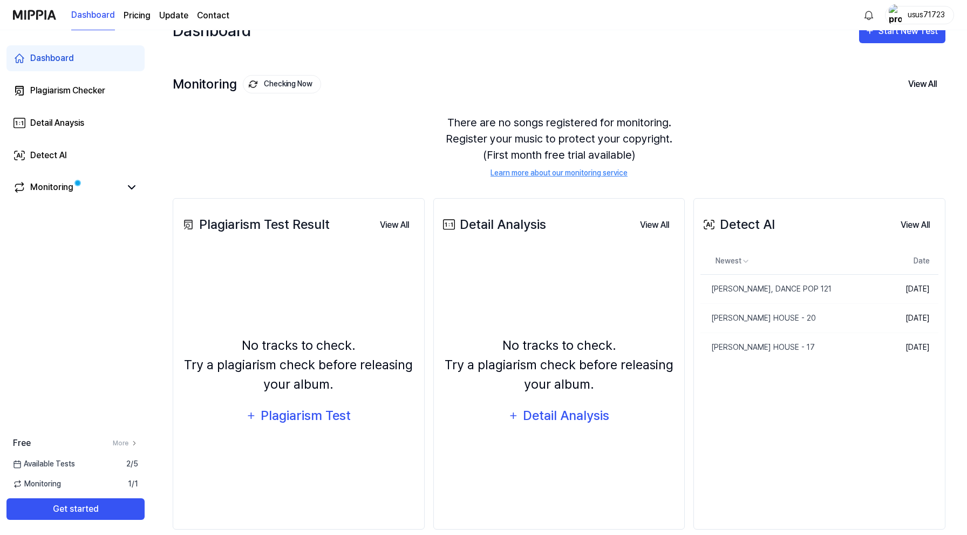
scroll to position [24, 0]
click at [765, 290] on div "[PERSON_NAME], DANCE POP 121" at bounding box center [765, 288] width 130 height 11
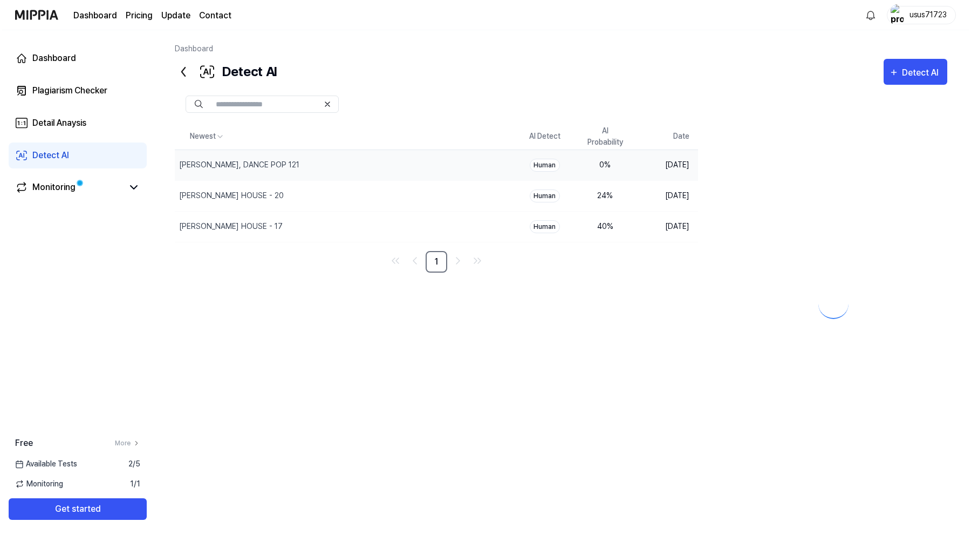
scroll to position [0, 0]
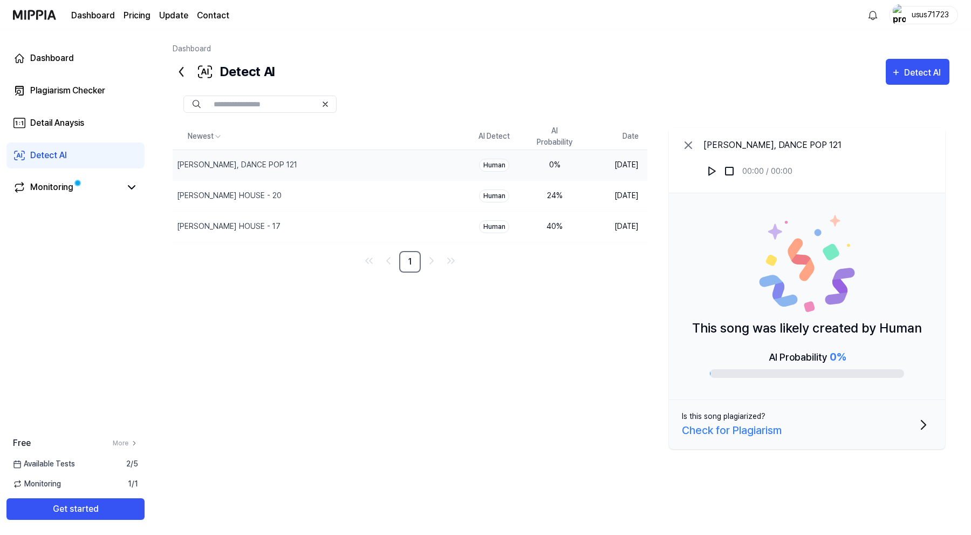
drag, startPoint x: 695, startPoint y: 323, endPoint x: 877, endPoint y: 386, distance: 193.0
click at [879, 387] on div "This song was likely created by Human AI Probability 0 %" at bounding box center [807, 296] width 276 height 207
click at [601, 290] on div "Newest AI Detect AI Probability Date [PERSON_NAME] MAKHATAY, DANCE POP 121 Dele…" at bounding box center [561, 297] width 777 height 347
click at [691, 147] on icon at bounding box center [688, 145] width 13 height 13
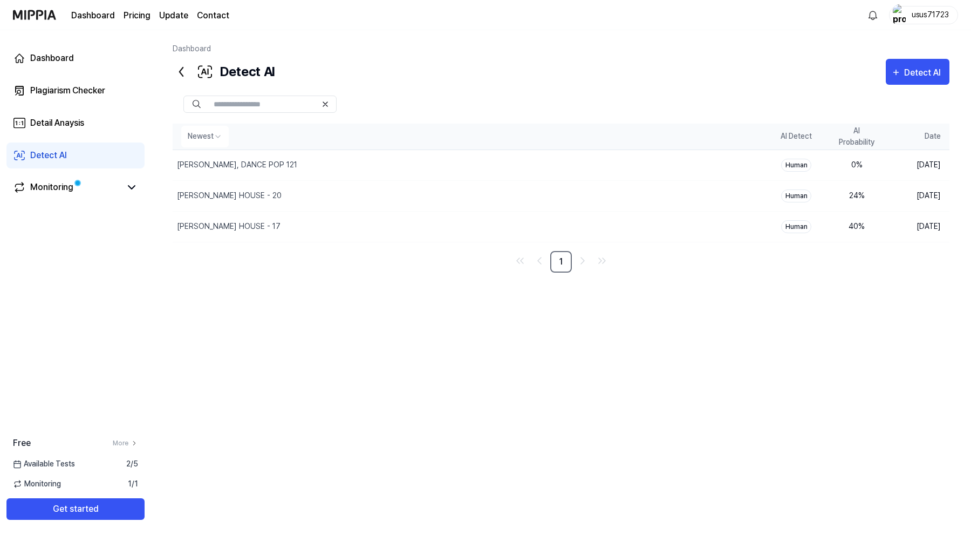
drag, startPoint x: 845, startPoint y: 129, endPoint x: 875, endPoint y: 145, distance: 33.5
click at [875, 146] on th "AI Probability" at bounding box center [857, 137] width 60 height 26
drag, startPoint x: 875, startPoint y: 145, endPoint x: 849, endPoint y: 132, distance: 29.2
click at [849, 132] on th "AI Probability" at bounding box center [857, 137] width 60 height 26
click at [854, 132] on th "AI Probability" at bounding box center [857, 137] width 60 height 26
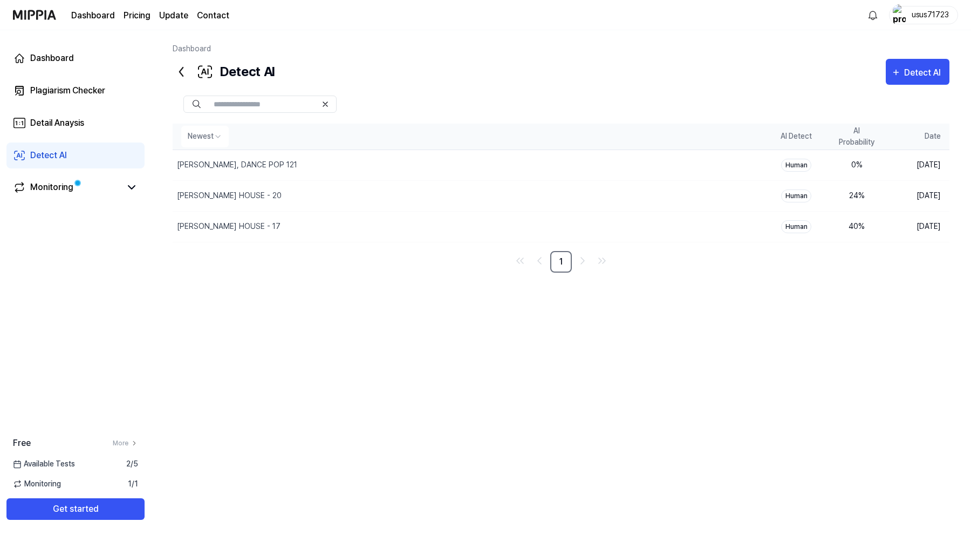
click at [854, 132] on th "AI Probability" at bounding box center [857, 137] width 60 height 26
click at [854, 139] on th "AI Probability" at bounding box center [857, 137] width 60 height 26
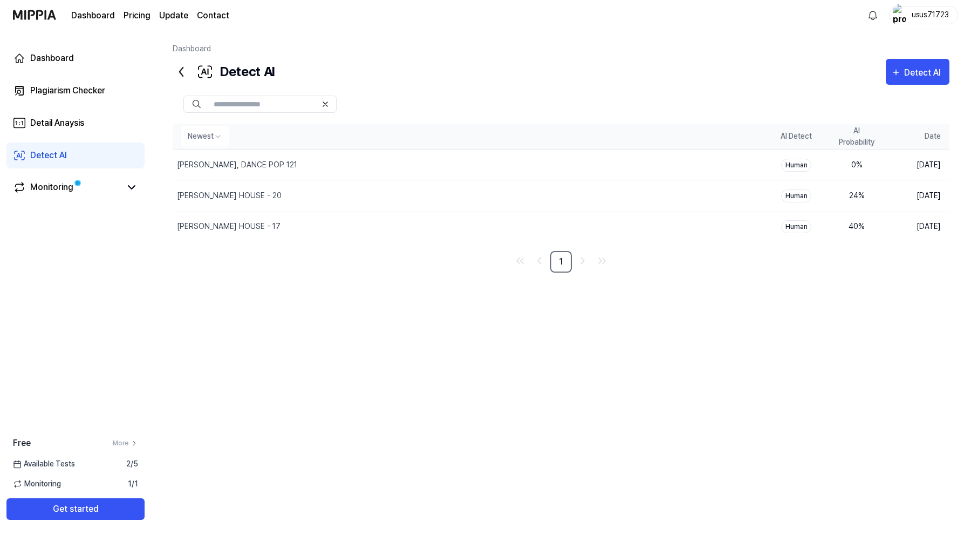
click at [854, 139] on th "AI Probability" at bounding box center [857, 137] width 60 height 26
